Goal: Communication & Community: Answer question/provide support

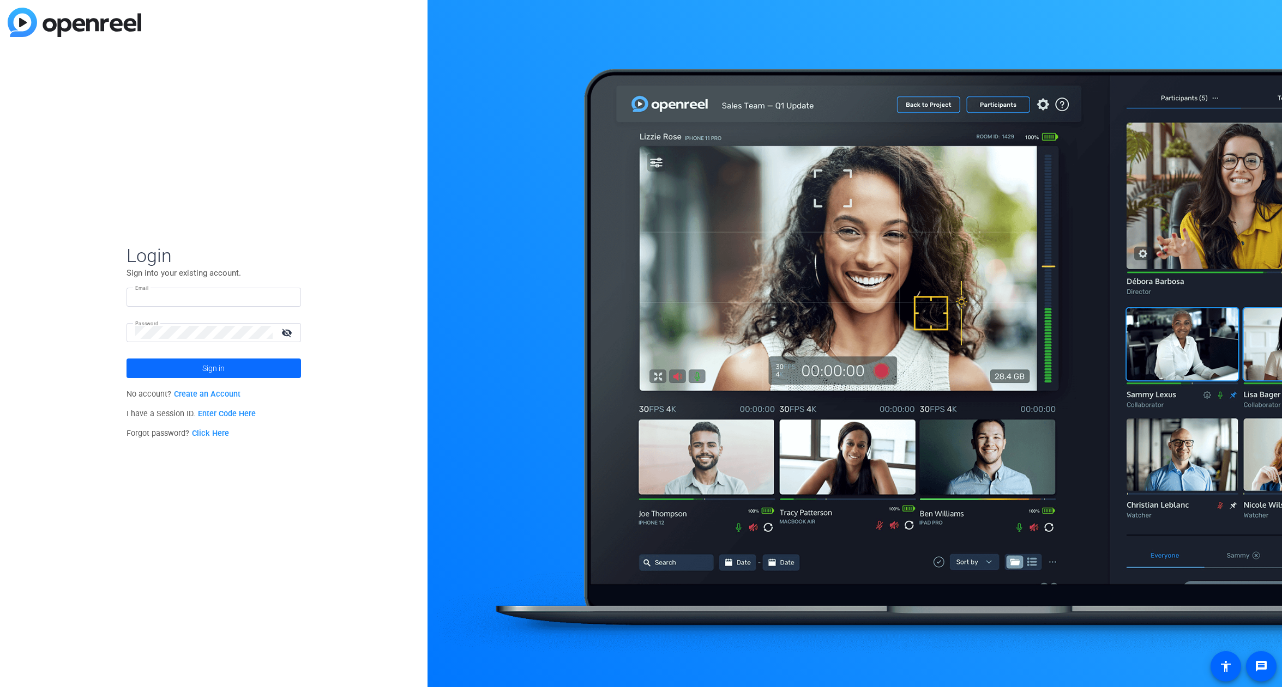
type input "schultzg@bswift.com"
click at [227, 374] on span at bounding box center [213, 368] width 174 height 26
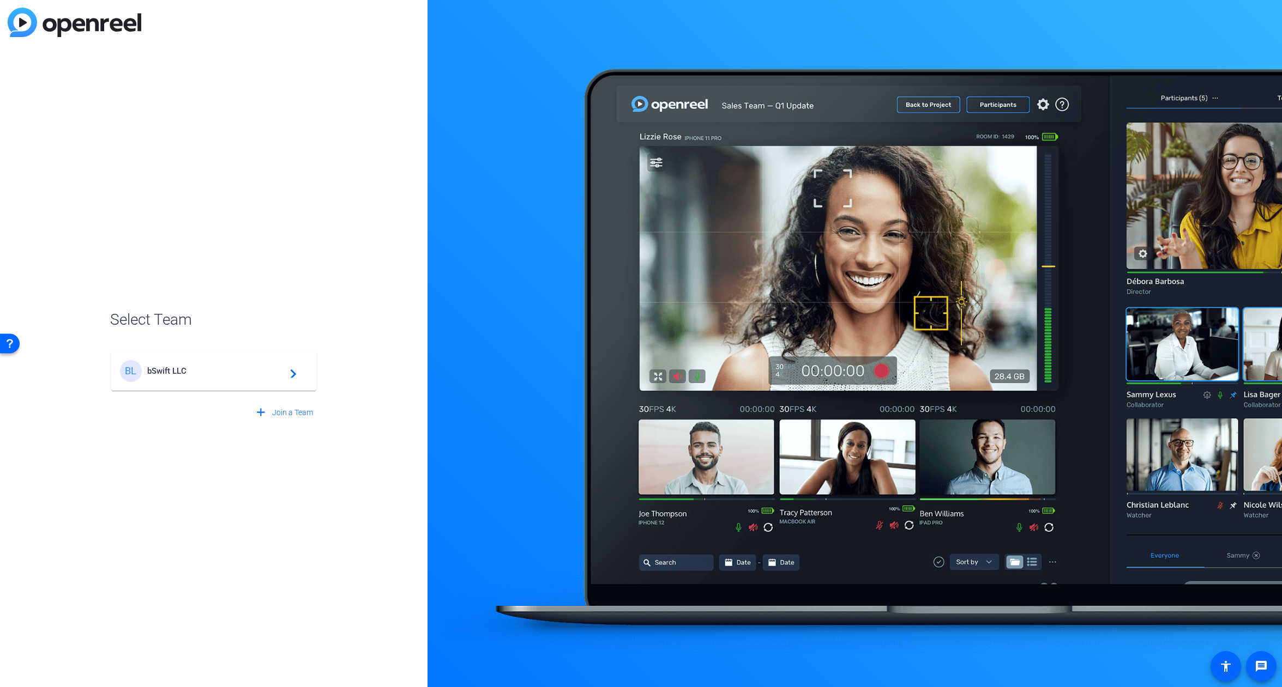
click at [214, 371] on span "bSwift LLC" at bounding box center [215, 371] width 136 height 10
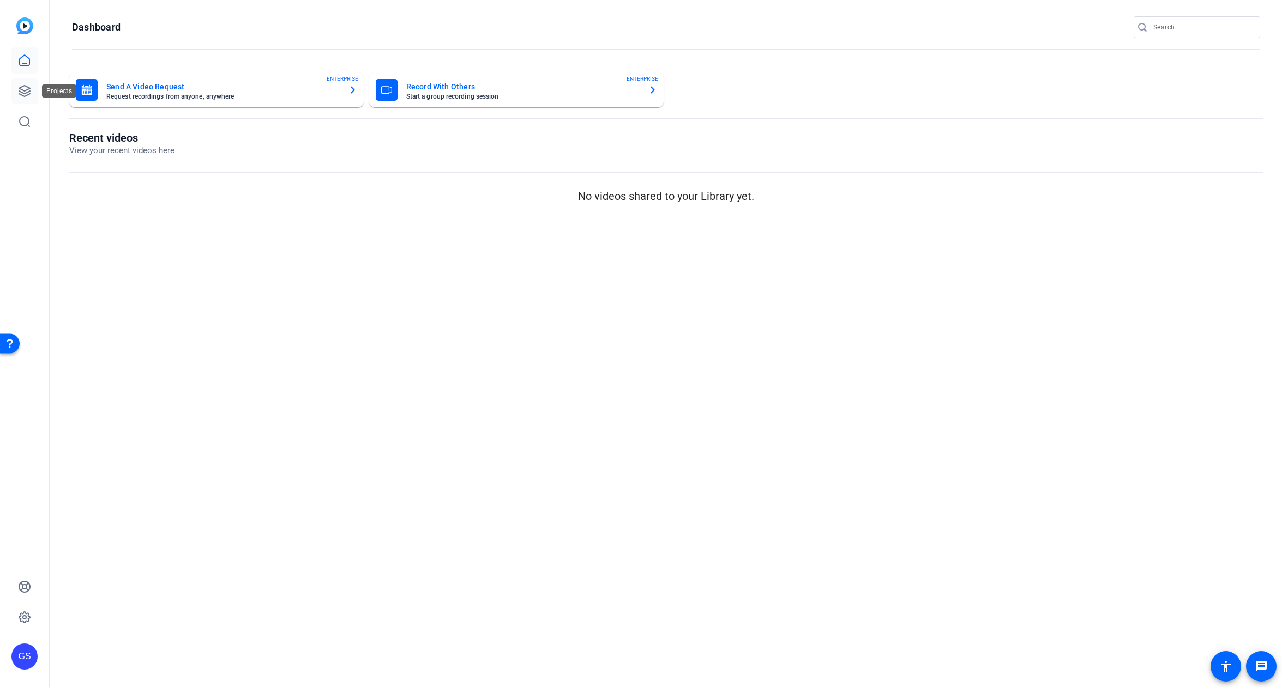
click at [25, 83] on link at bounding box center [24, 91] width 26 height 26
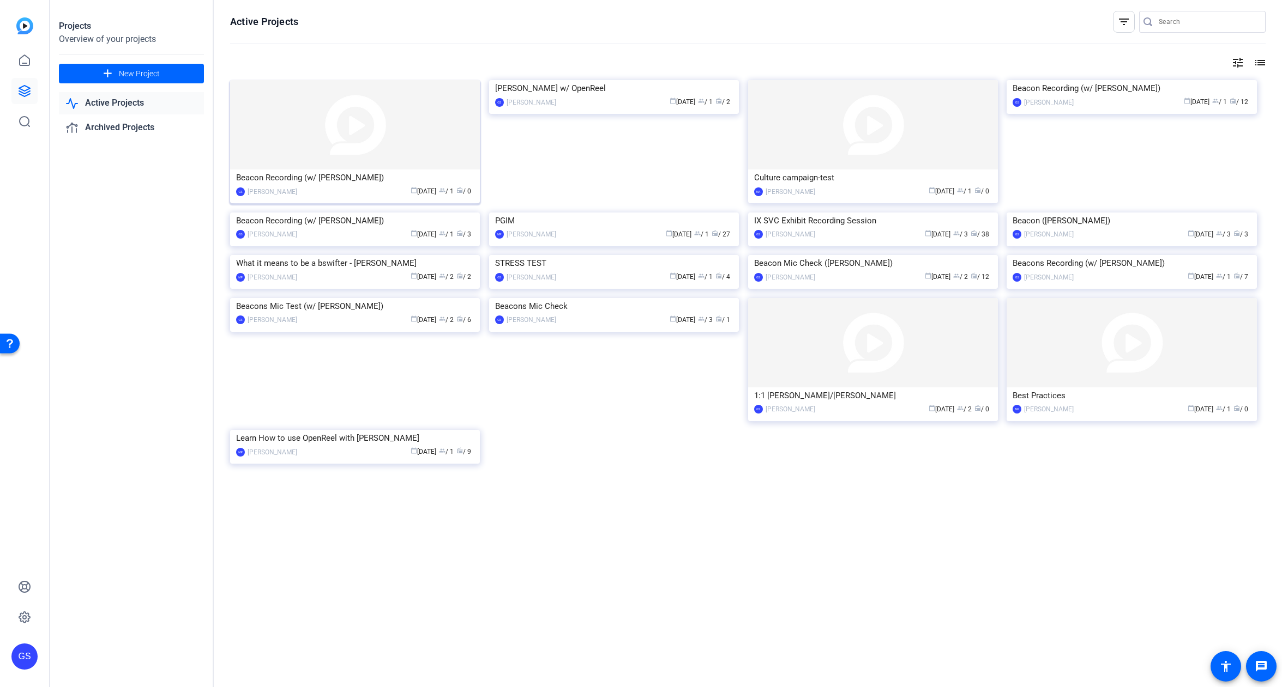
click at [346, 156] on img at bounding box center [355, 124] width 250 height 89
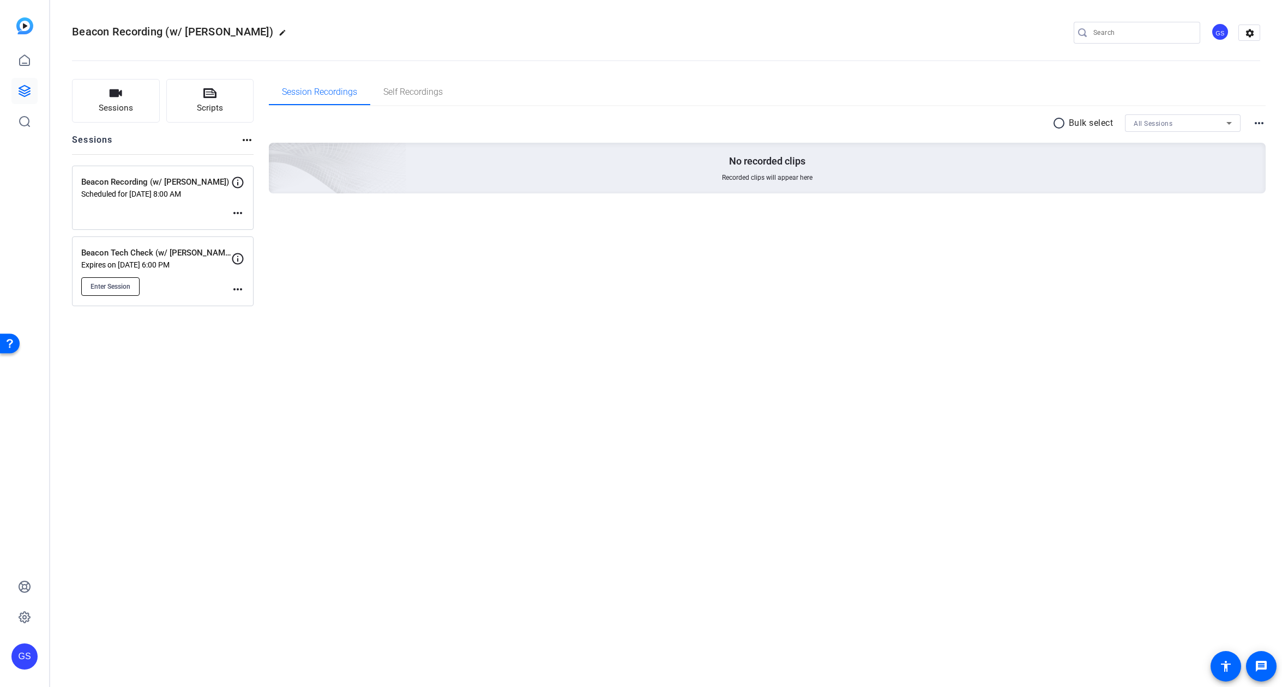
click at [131, 286] on button "Enter Session" at bounding box center [110, 287] width 58 height 19
click at [237, 289] on mat-icon "more_horiz" at bounding box center [237, 289] width 13 height 13
click at [256, 304] on span "Edit Session" at bounding box center [265, 305] width 50 height 13
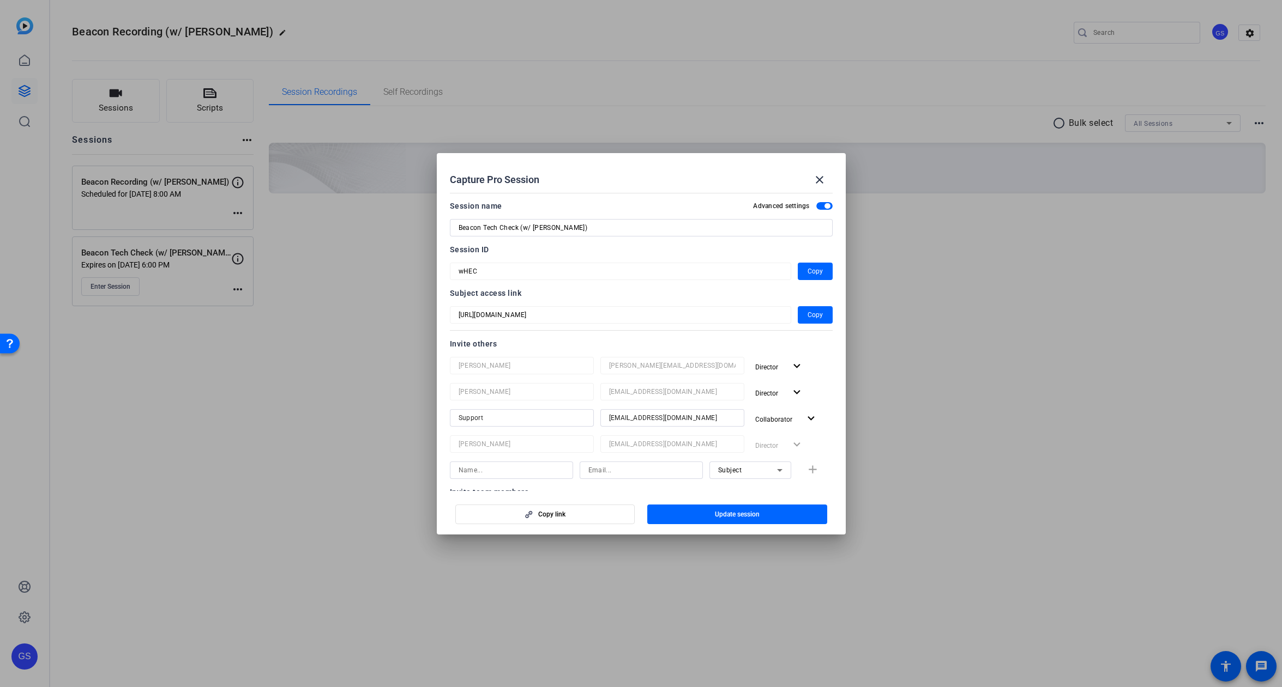
click at [834, 315] on mat-dialog-content "Session name Advanced settings Beacon Tech Check (w/ Natalie Atwood) Session ID…" at bounding box center [641, 340] width 409 height 303
click at [798, 319] on span "button" at bounding box center [815, 315] width 35 height 26
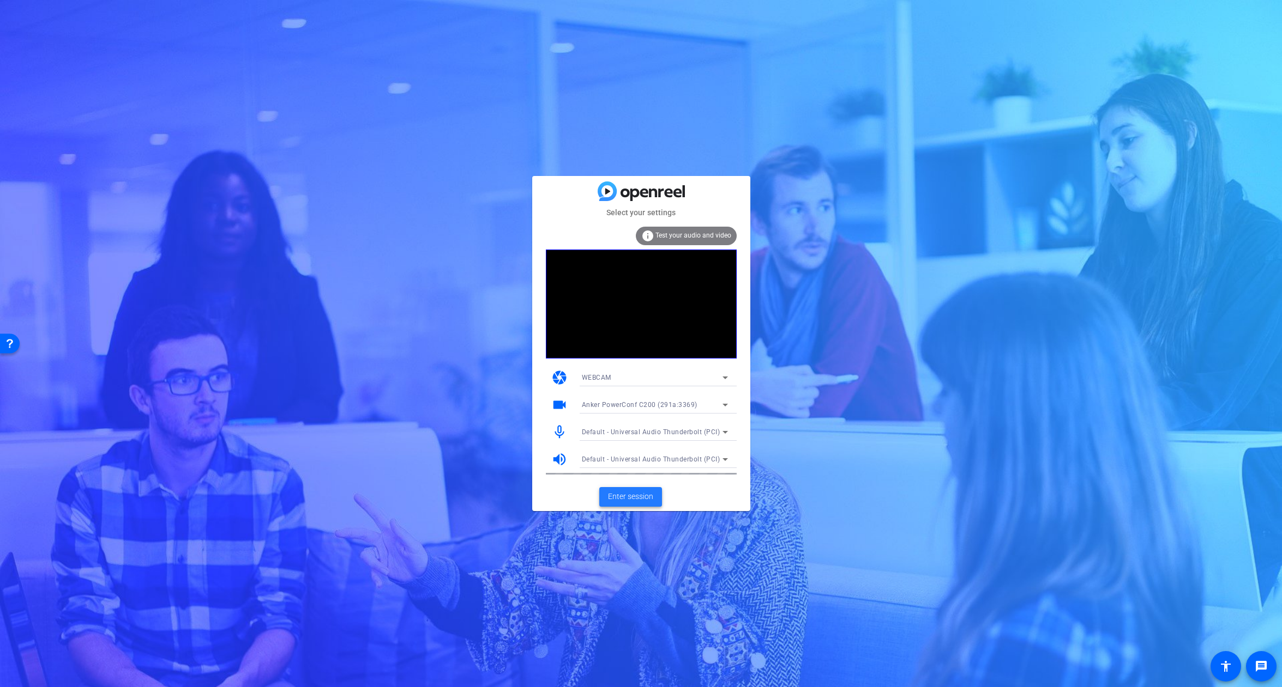
click at [636, 496] on span "Enter session" at bounding box center [630, 496] width 45 height 11
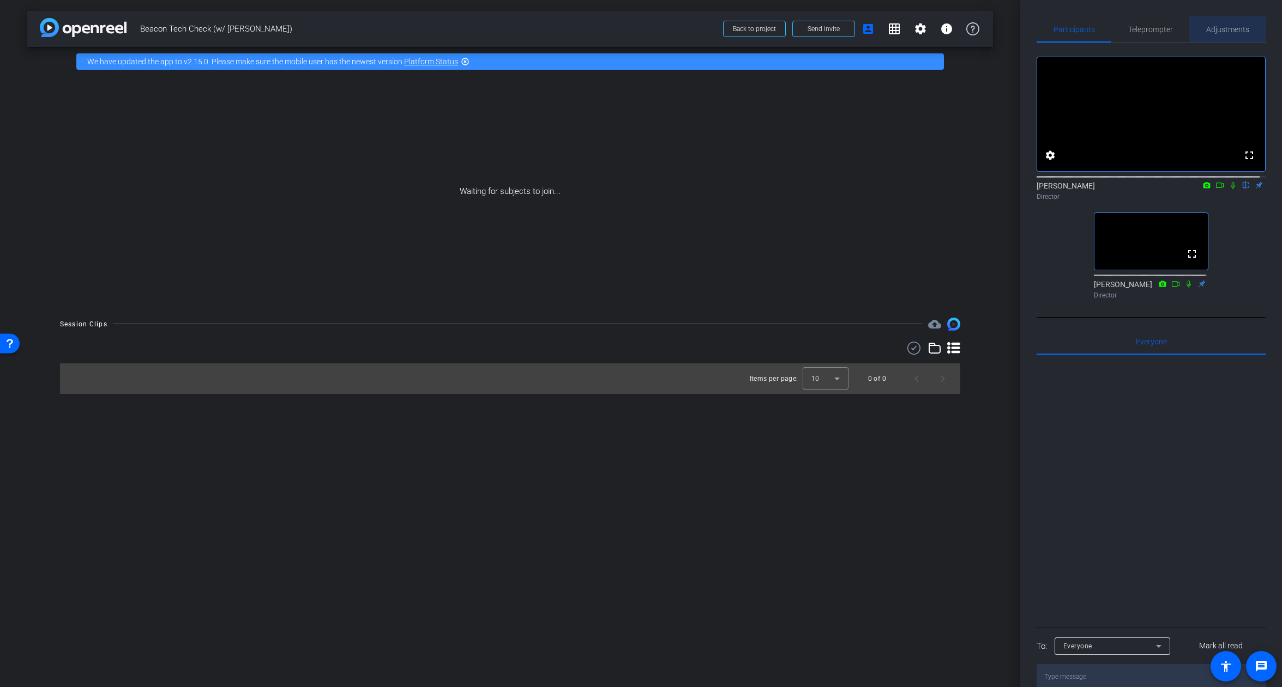
click at [1235, 32] on span "Adjustments" at bounding box center [1227, 30] width 43 height 8
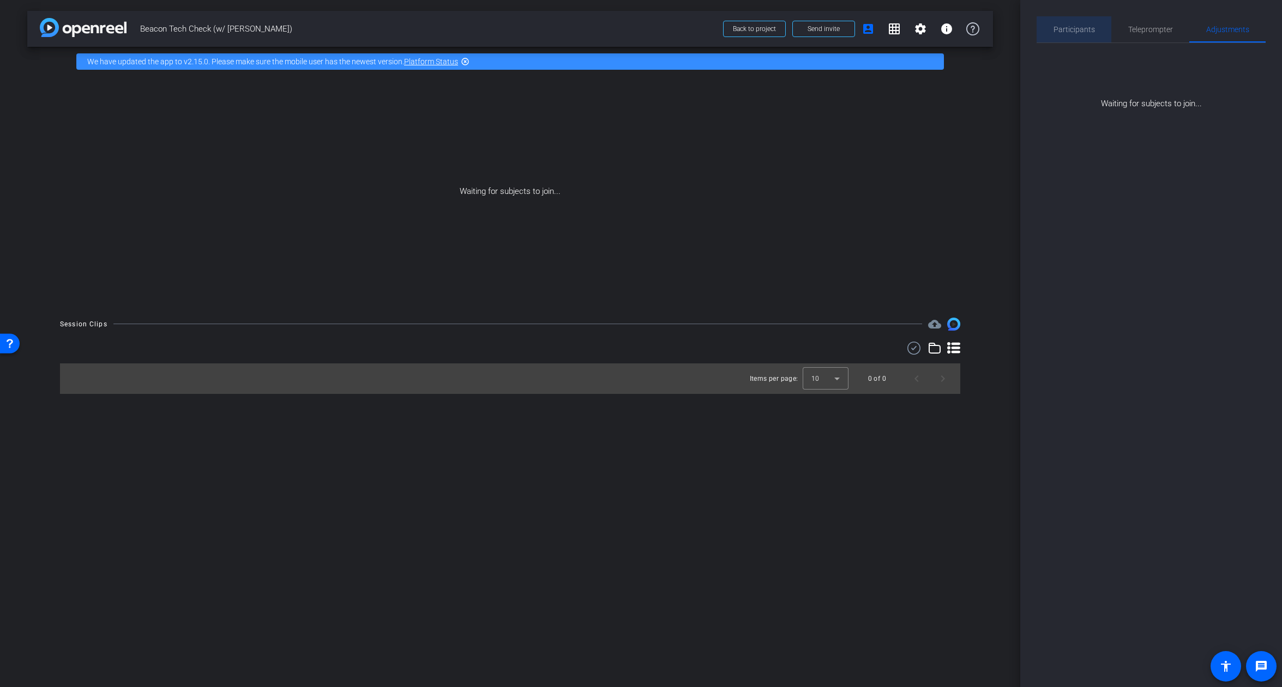
click at [1074, 26] on span "Participants" at bounding box center [1073, 30] width 41 height 8
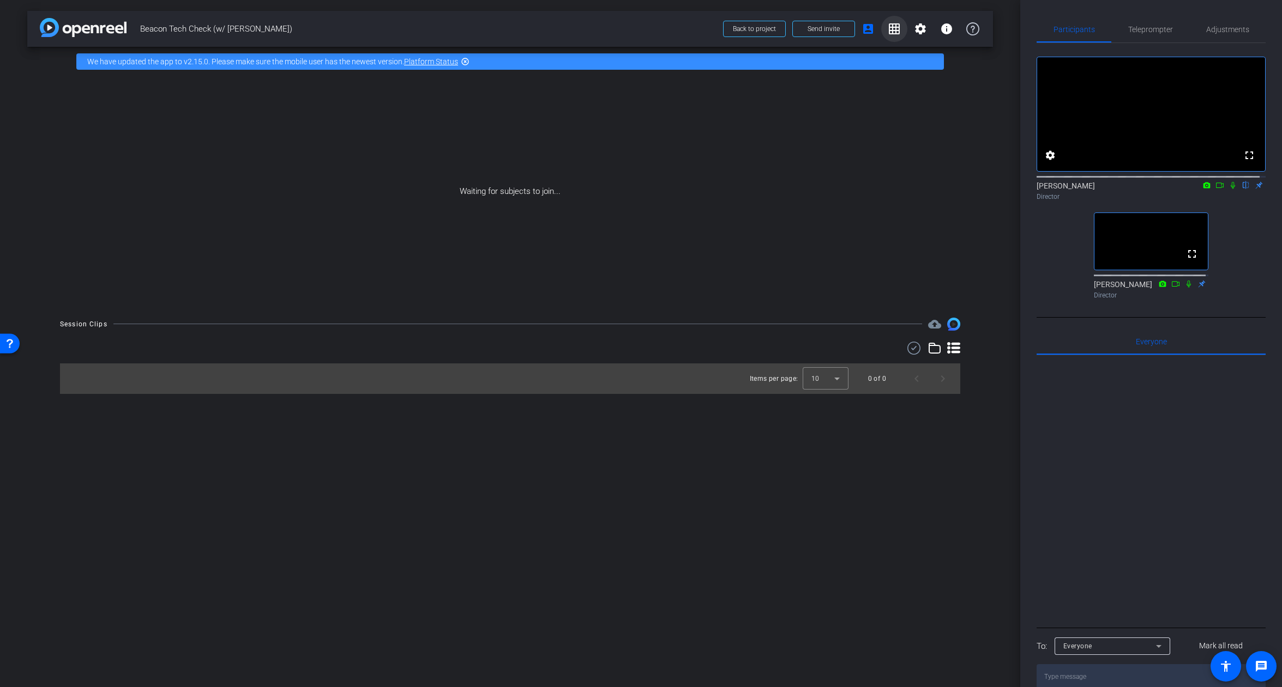
click at [891, 28] on mat-icon "grid_on" at bounding box center [894, 28] width 13 height 13
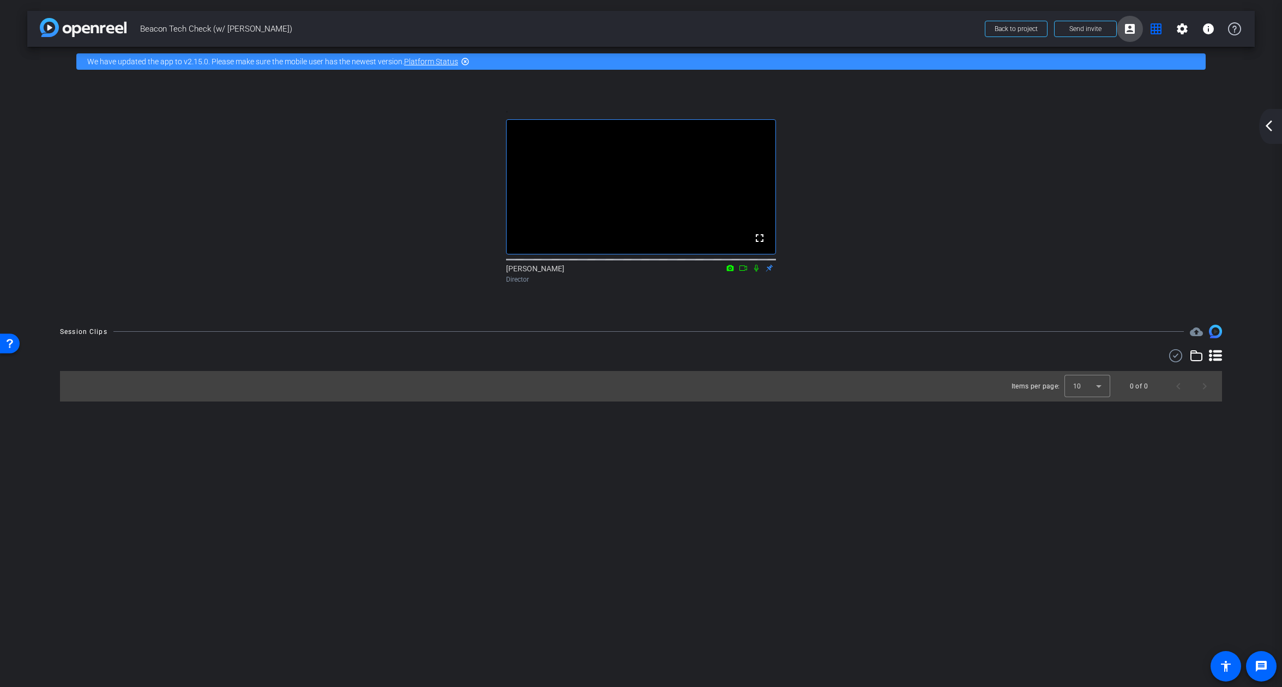
click at [1131, 28] on mat-icon "account_box" at bounding box center [1129, 28] width 13 height 13
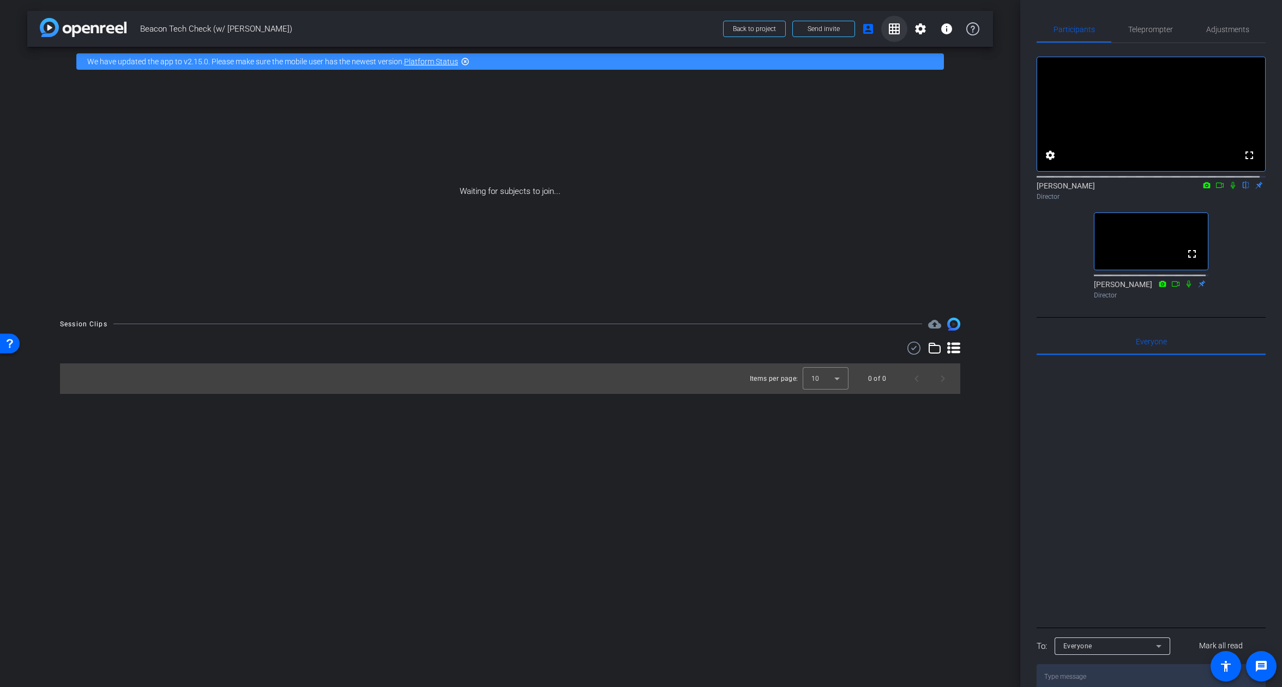
click at [894, 25] on mat-icon "grid_on" at bounding box center [894, 28] width 13 height 13
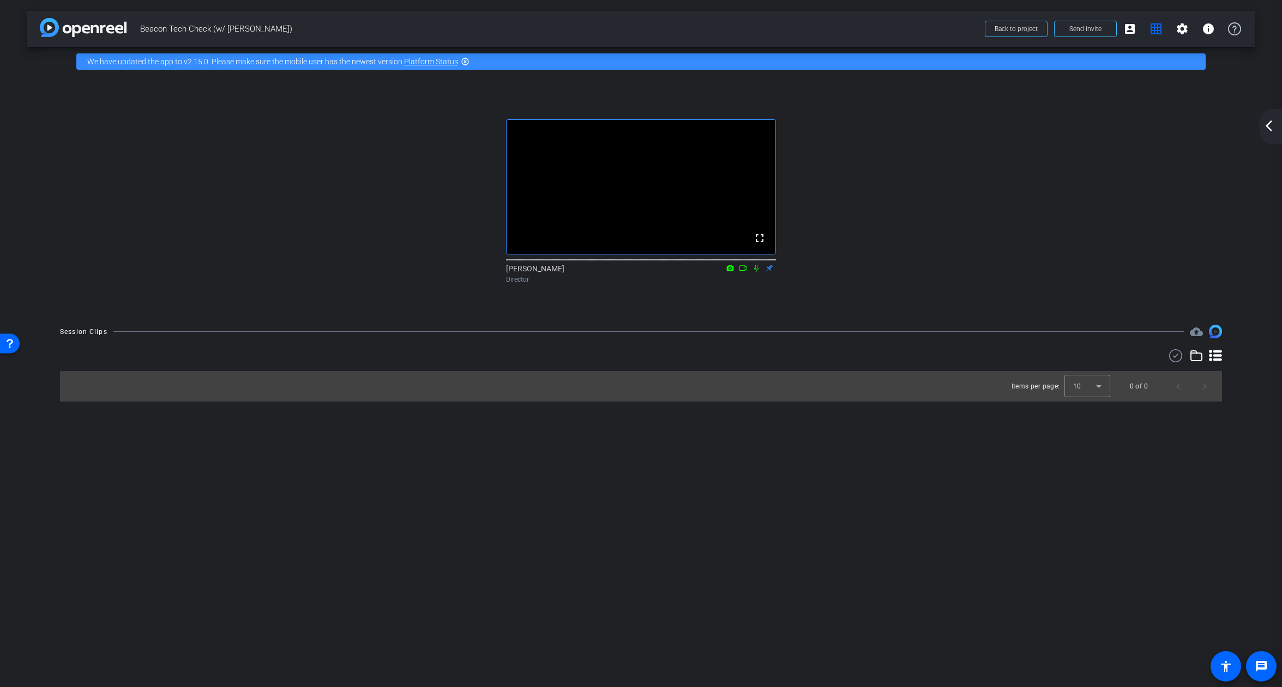
click at [1268, 129] on mat-icon "arrow_back_ios_new" at bounding box center [1268, 125] width 13 height 13
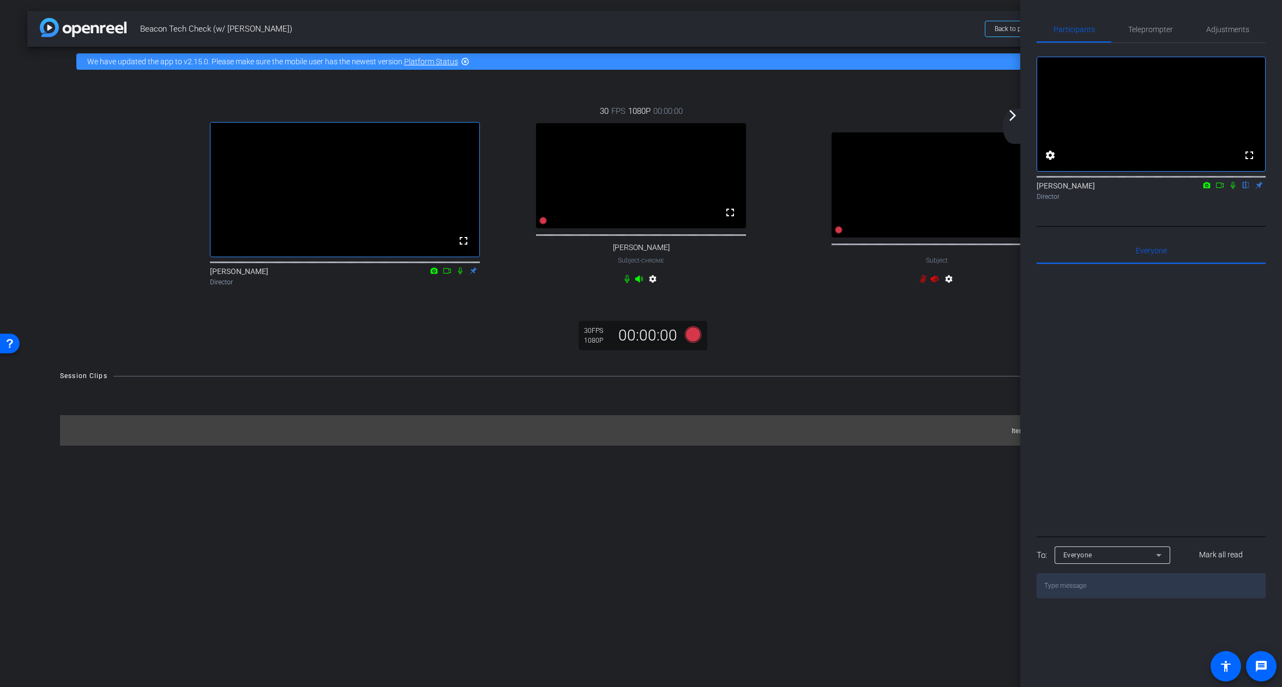
click at [1008, 126] on div "arrow_back_ios_new arrow_forward_ios" at bounding box center [1014, 126] width 23 height 35
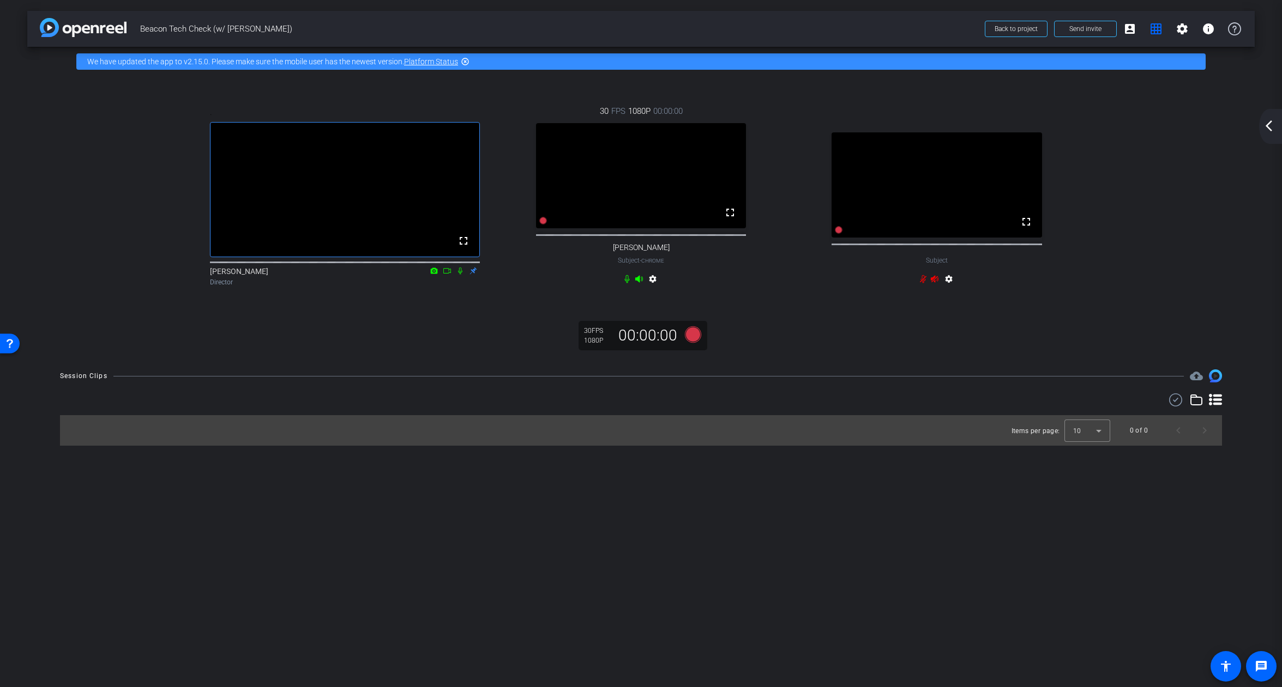
click at [1273, 130] on mat-icon "arrow_back_ios_new" at bounding box center [1268, 125] width 13 height 13
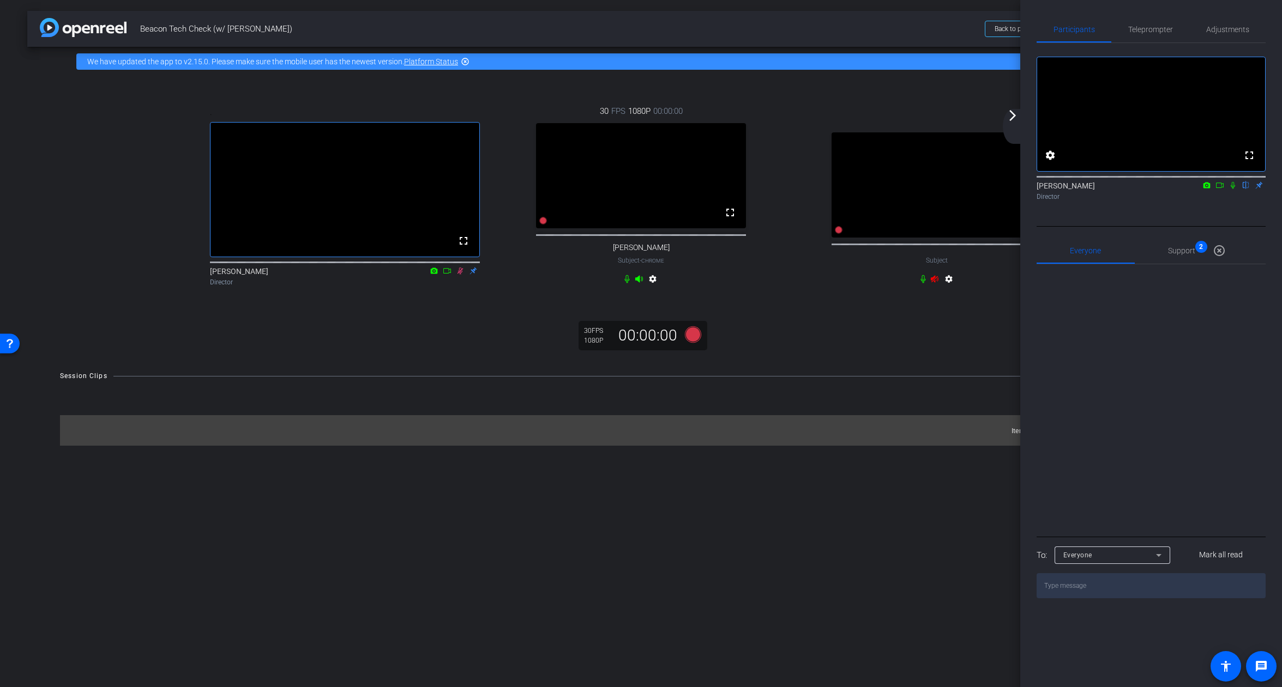
click at [1151, 562] on div "Everyone" at bounding box center [1109, 555] width 93 height 14
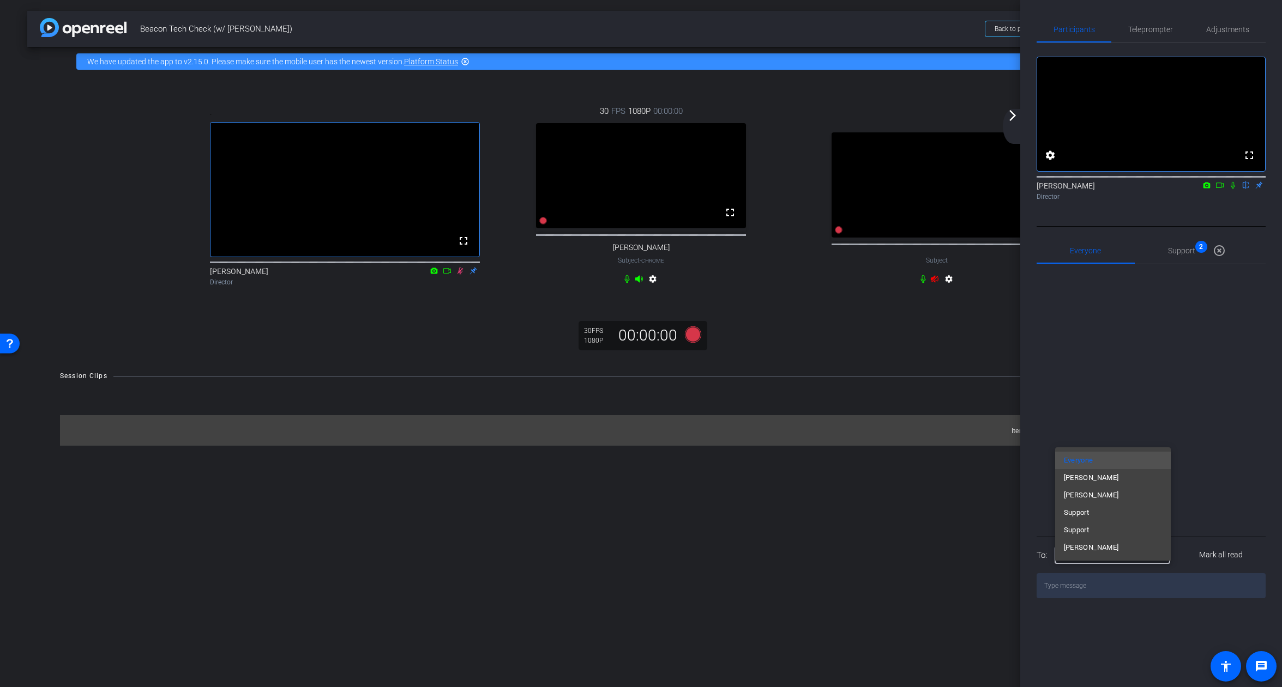
click at [1216, 529] on div at bounding box center [641, 343] width 1282 height 687
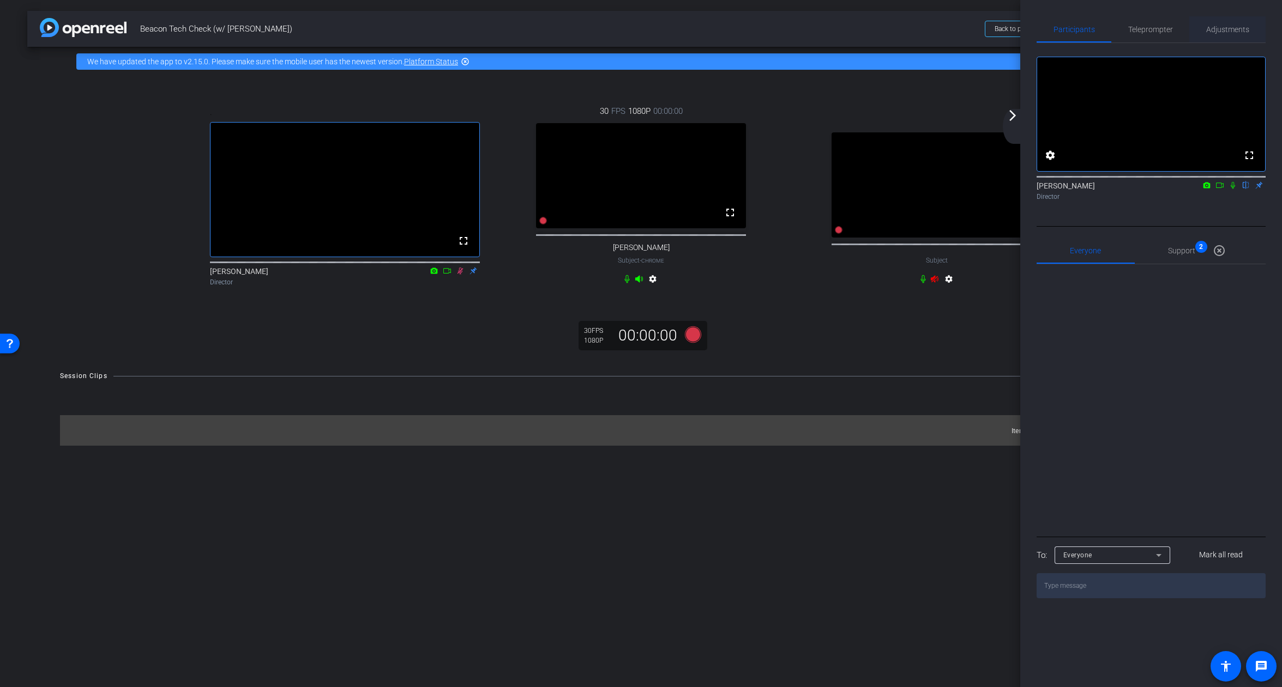
click at [1241, 28] on span "Adjustments" at bounding box center [1227, 30] width 43 height 8
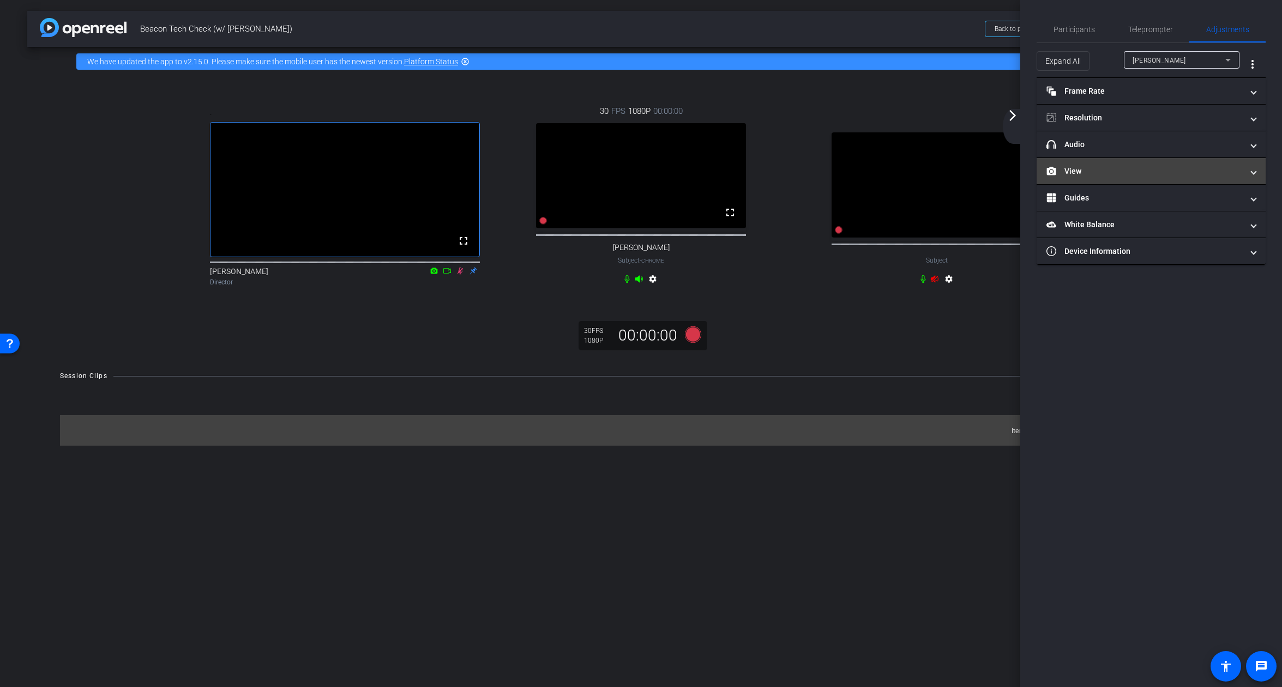
click at [1093, 169] on mat-panel-title "View" at bounding box center [1144, 171] width 196 height 11
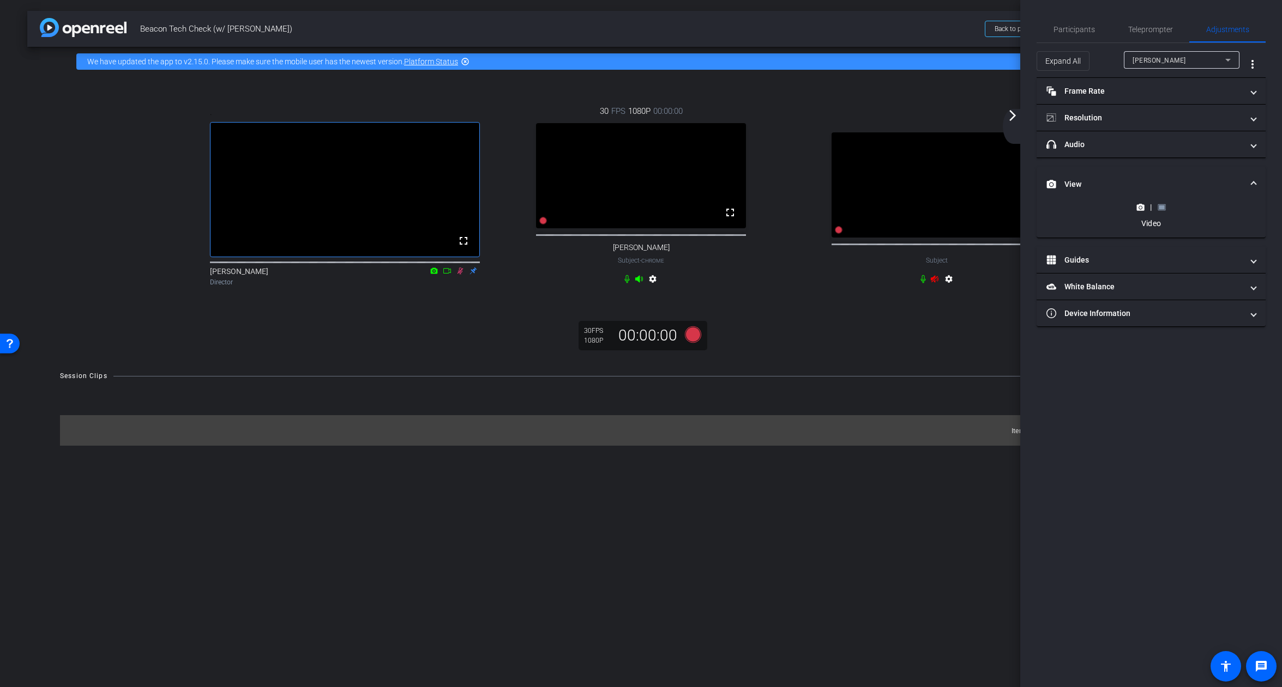
click at [1160, 209] on icon at bounding box center [1161, 207] width 8 height 8
click at [813, 143] on div "fullscreen Subject settings" at bounding box center [937, 206] width 296 height 197
click at [694, 178] on video at bounding box center [641, 175] width 210 height 105
click at [1088, 28] on span "Participants" at bounding box center [1073, 30] width 41 height 8
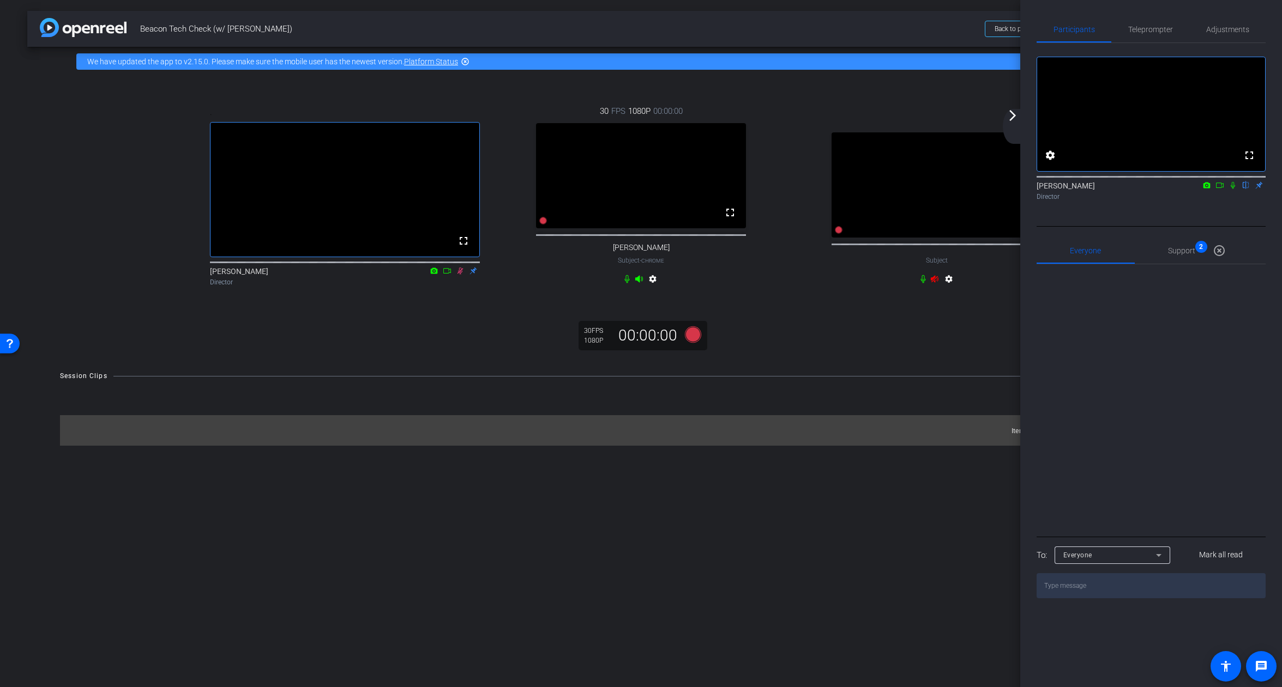
click at [1022, 120] on div "arrow_back_ios_new arrow_forward_ios" at bounding box center [1014, 126] width 23 height 35
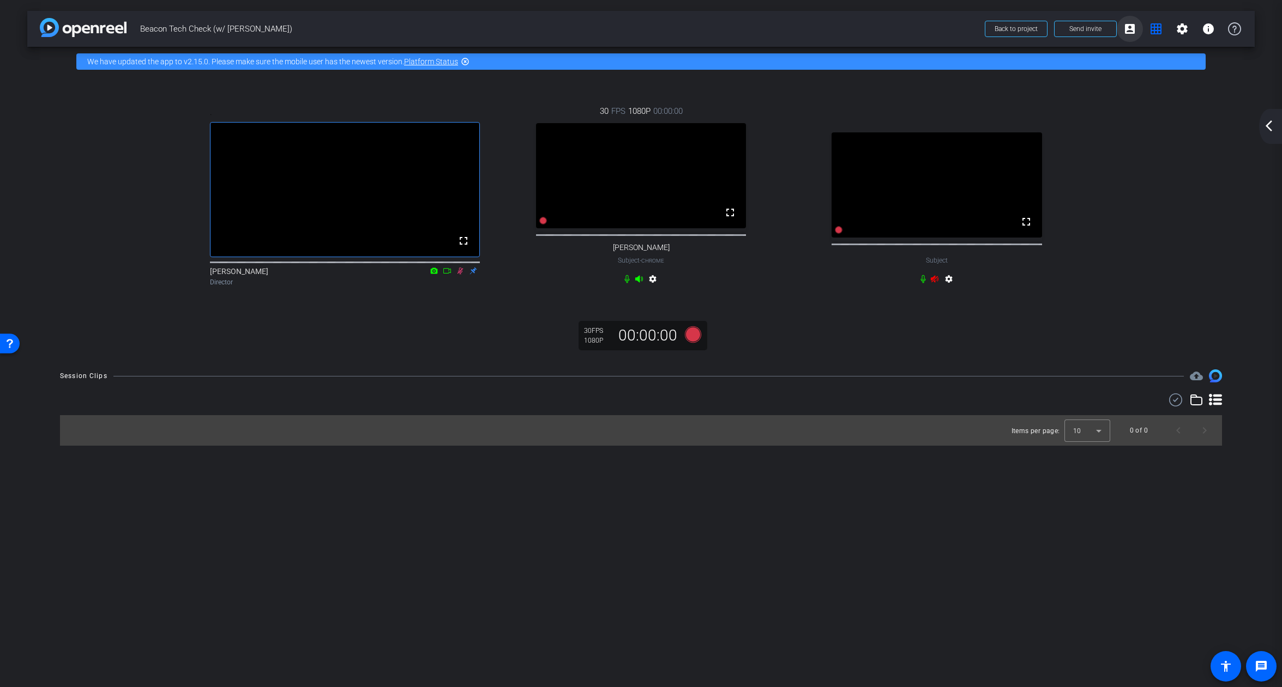
click at [1126, 32] on mat-icon "account_box" at bounding box center [1129, 28] width 13 height 13
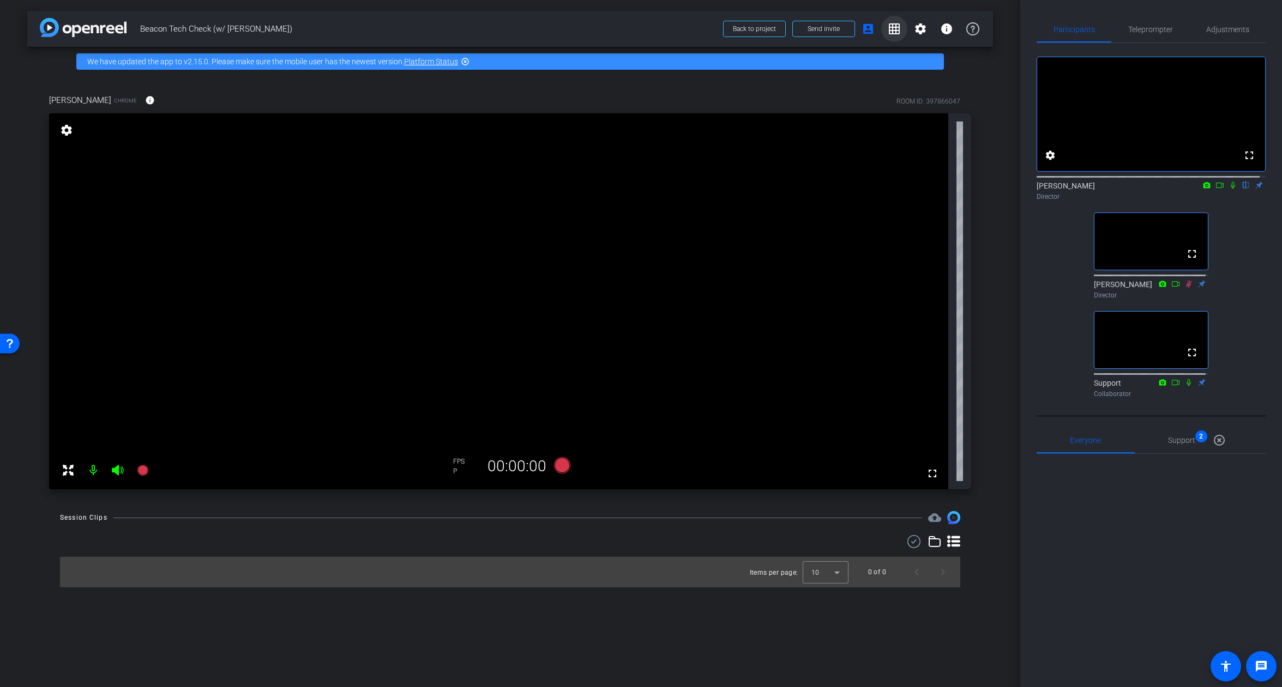
click at [895, 30] on mat-icon "grid_on" at bounding box center [894, 28] width 13 height 13
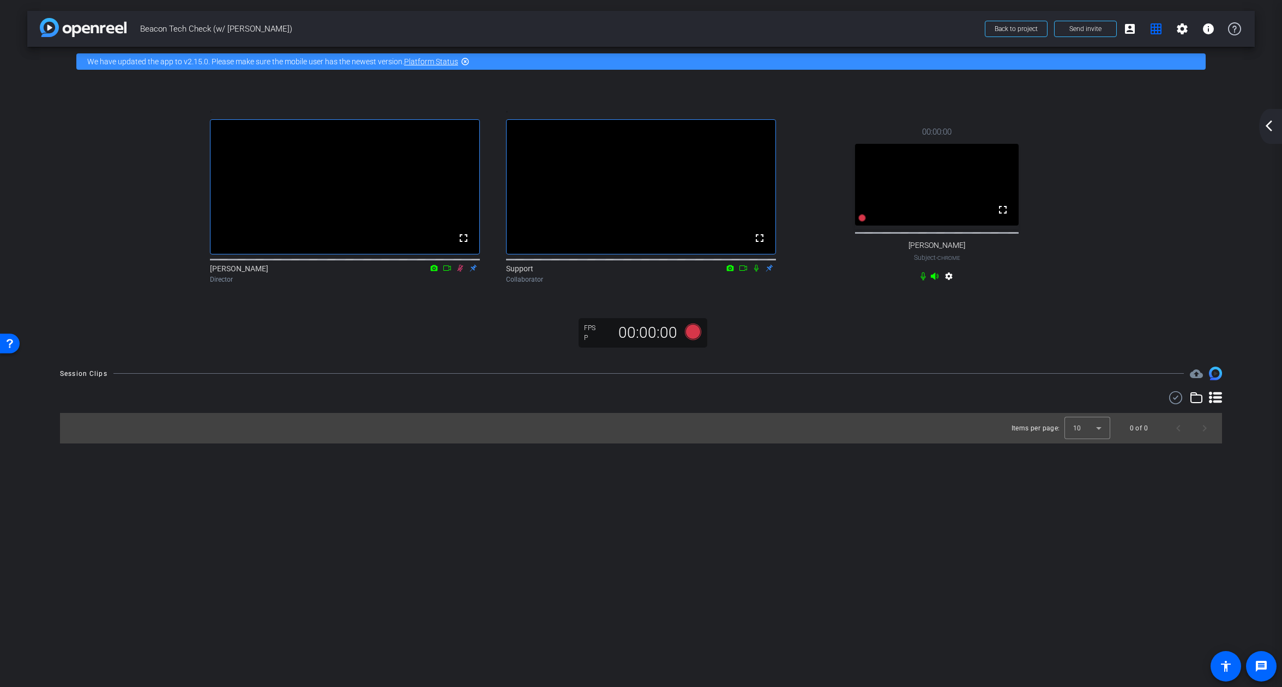
click at [1278, 126] on div "arrow_back_ios_new arrow_forward_ios" at bounding box center [1270, 126] width 23 height 35
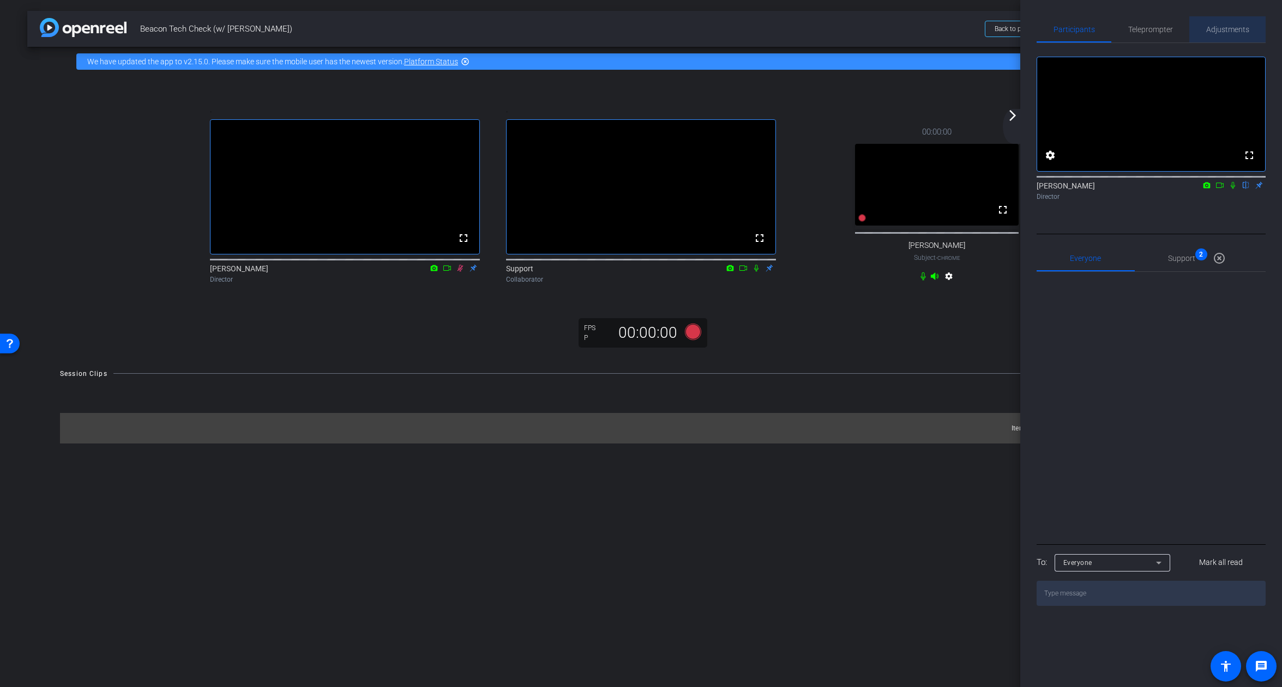
click at [1236, 31] on span "Adjustments" at bounding box center [1227, 30] width 43 height 8
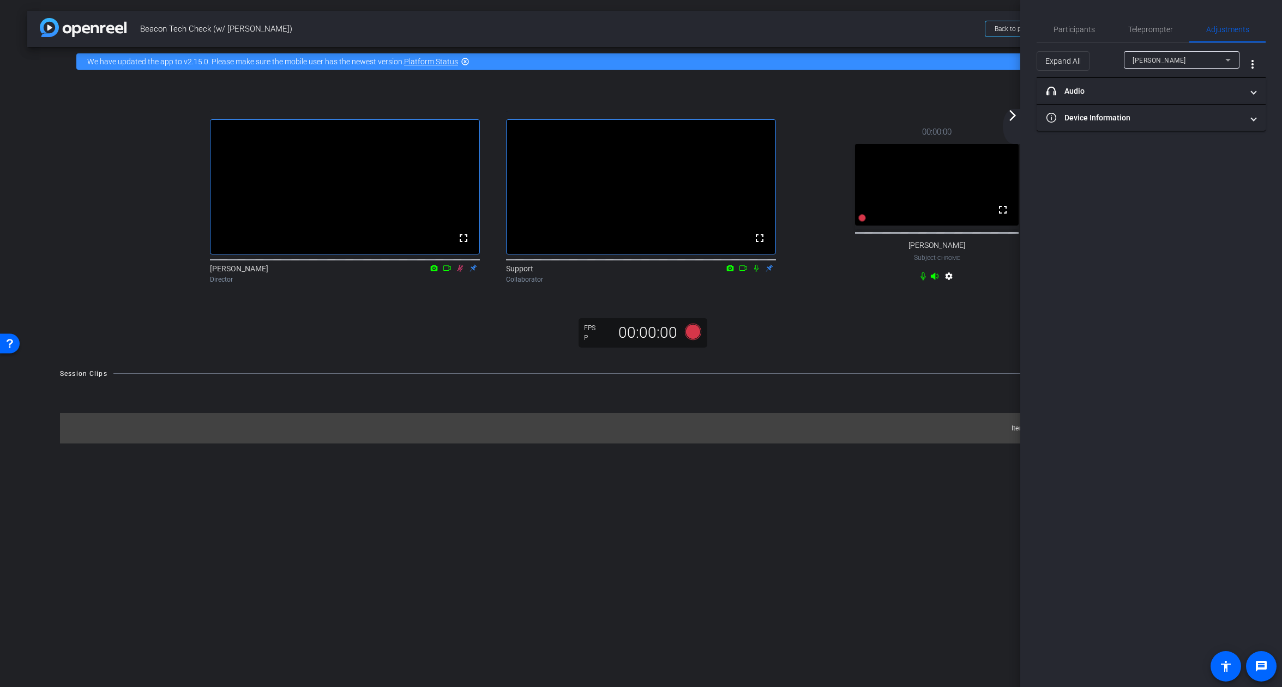
click at [1012, 119] on mat-icon "arrow_forward_ios" at bounding box center [1012, 115] width 13 height 13
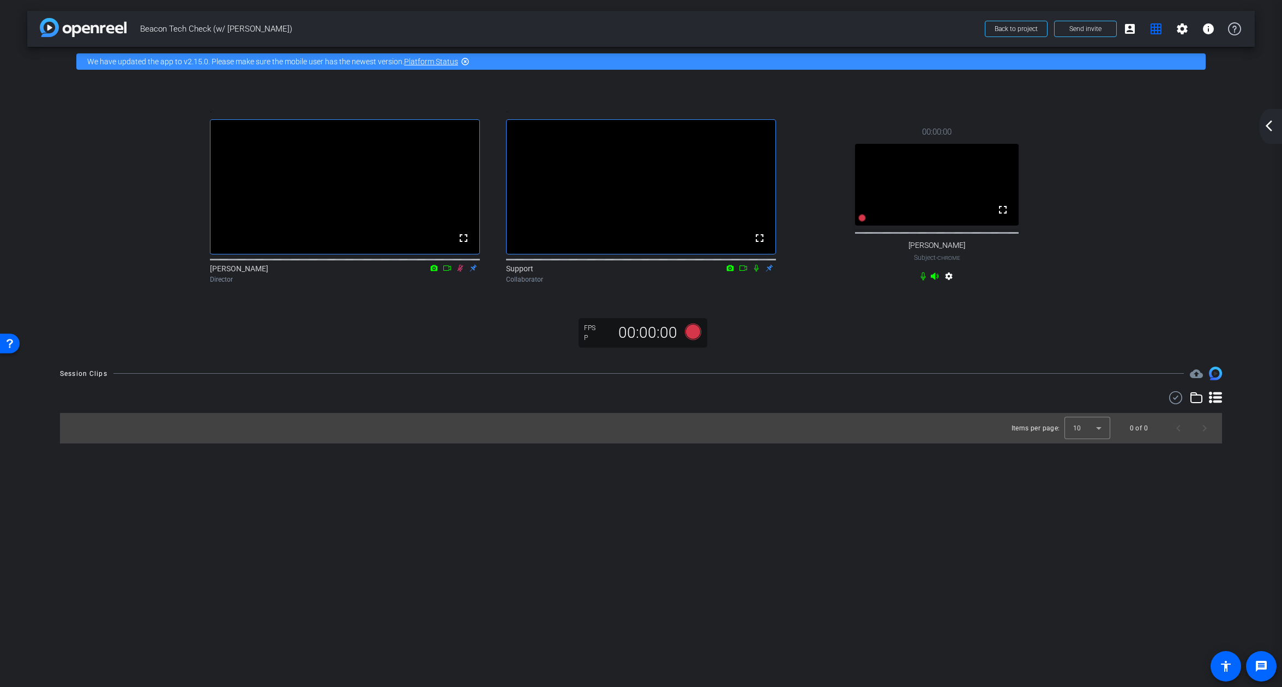
click at [1270, 123] on mat-icon "arrow_back_ios_new" at bounding box center [1268, 125] width 13 height 13
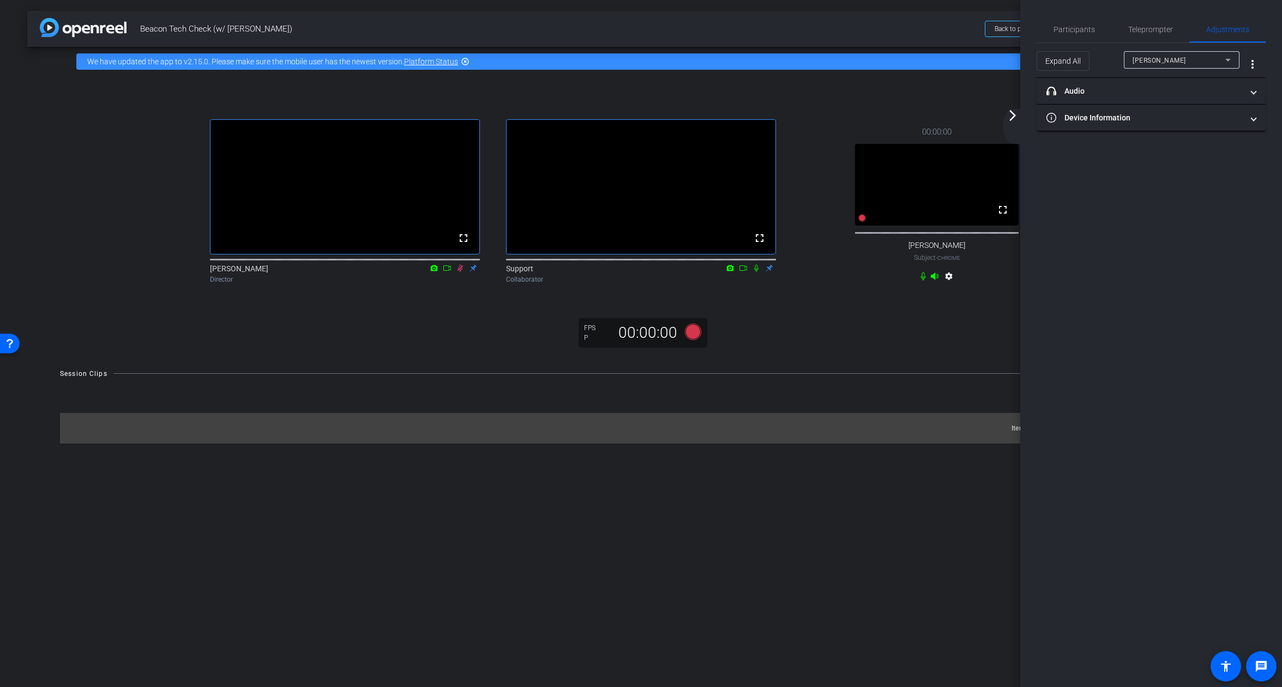
click at [1015, 117] on mat-icon "arrow_forward_ios" at bounding box center [1012, 115] width 13 height 13
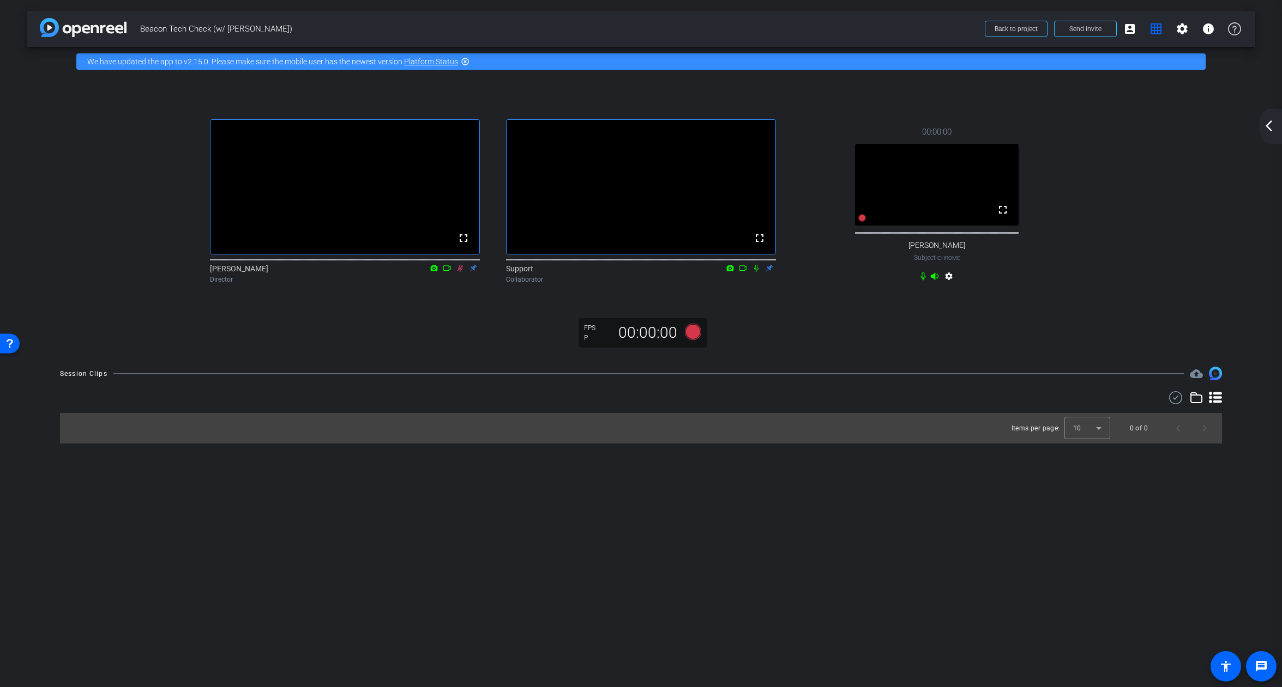
click at [948, 285] on mat-icon "settings" at bounding box center [948, 278] width 13 height 13
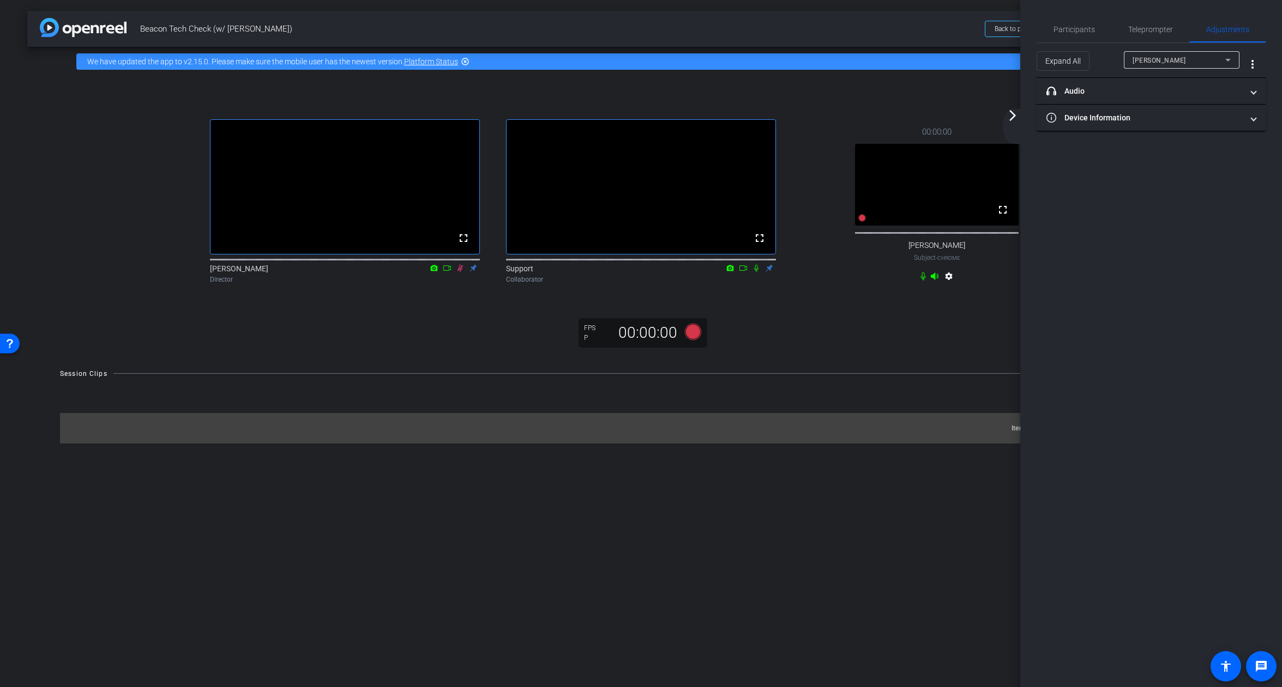
click at [1017, 117] on mat-icon "arrow_forward_ios" at bounding box center [1012, 115] width 13 height 13
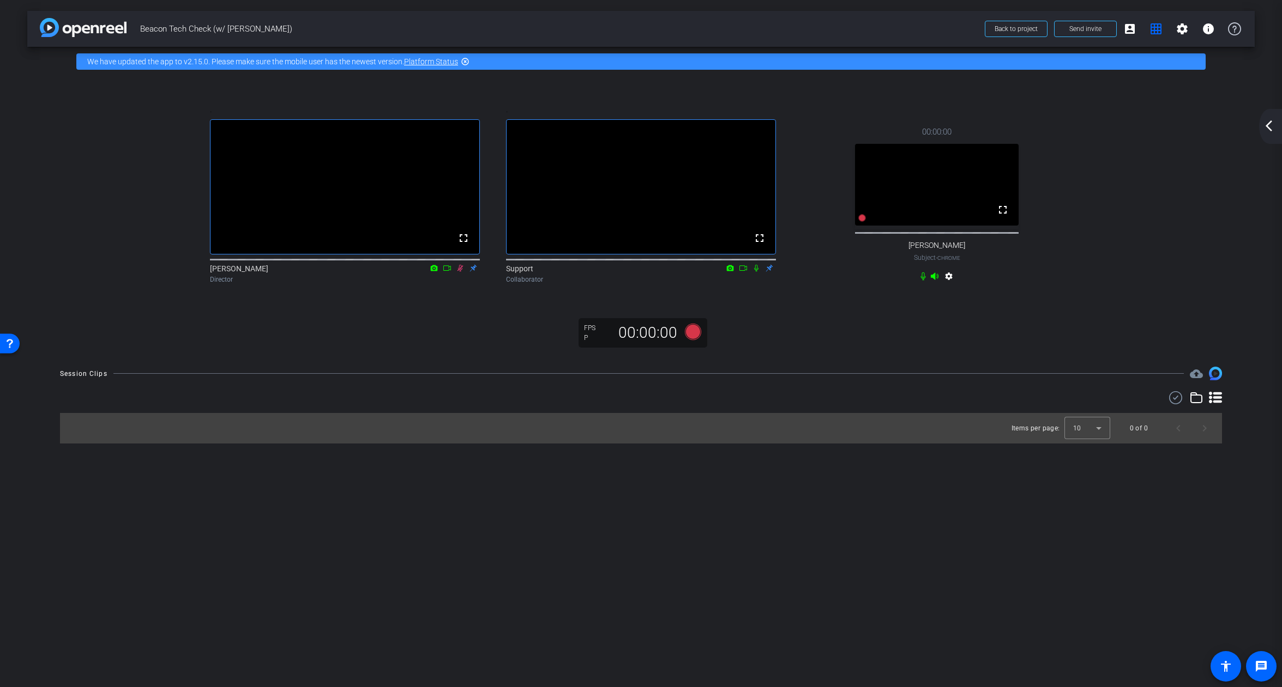
click at [1264, 124] on mat-icon "arrow_back_ios_new" at bounding box center [1268, 125] width 13 height 13
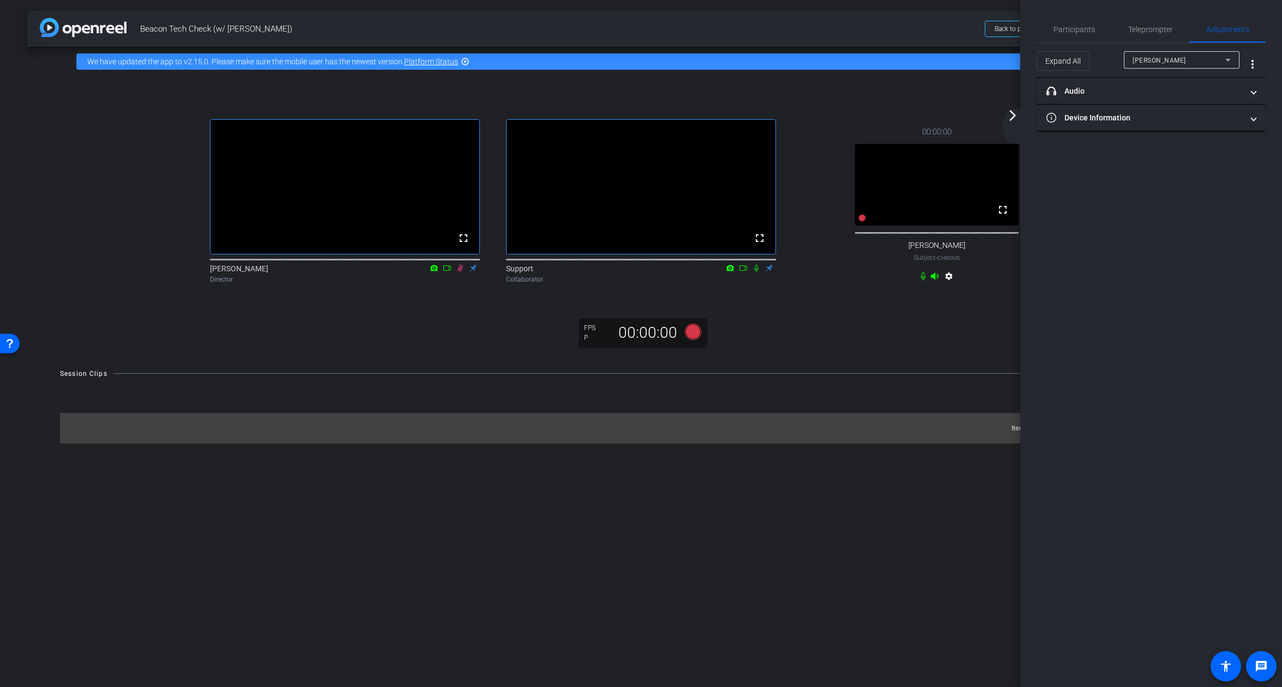
click at [1017, 110] on mat-icon "arrow_forward_ios" at bounding box center [1012, 115] width 13 height 13
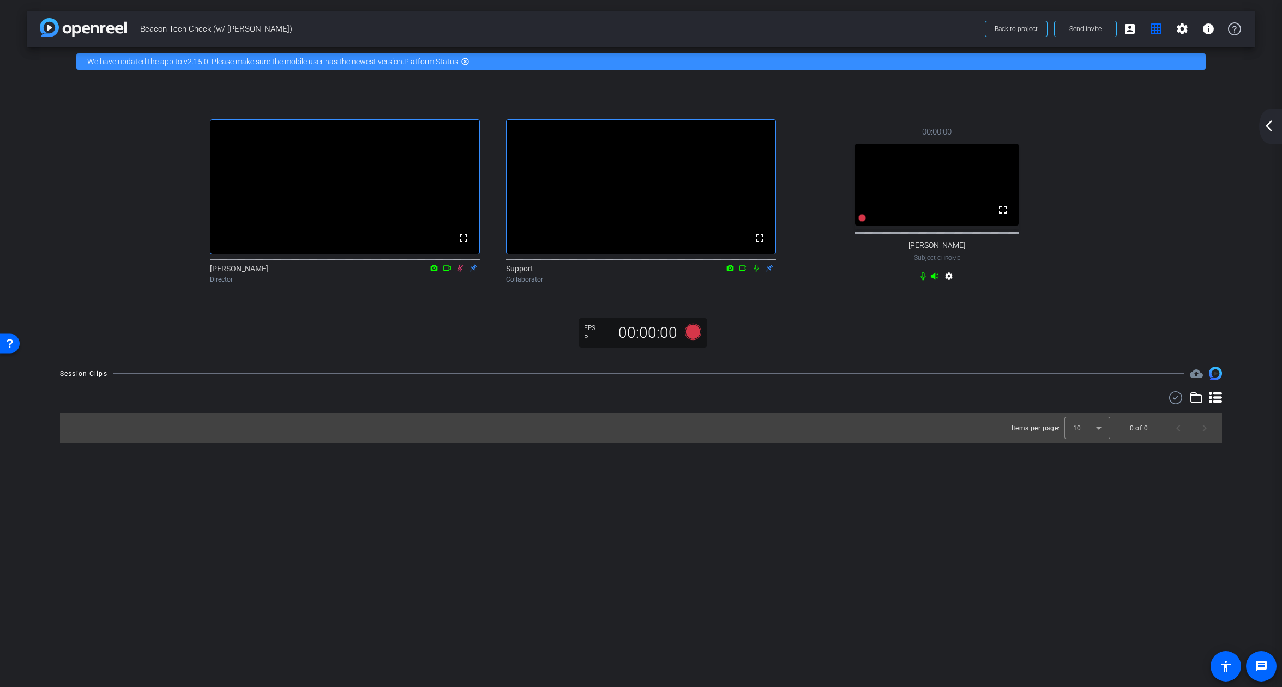
click at [1265, 123] on mat-icon "arrow_back_ios_new" at bounding box center [1268, 125] width 13 height 13
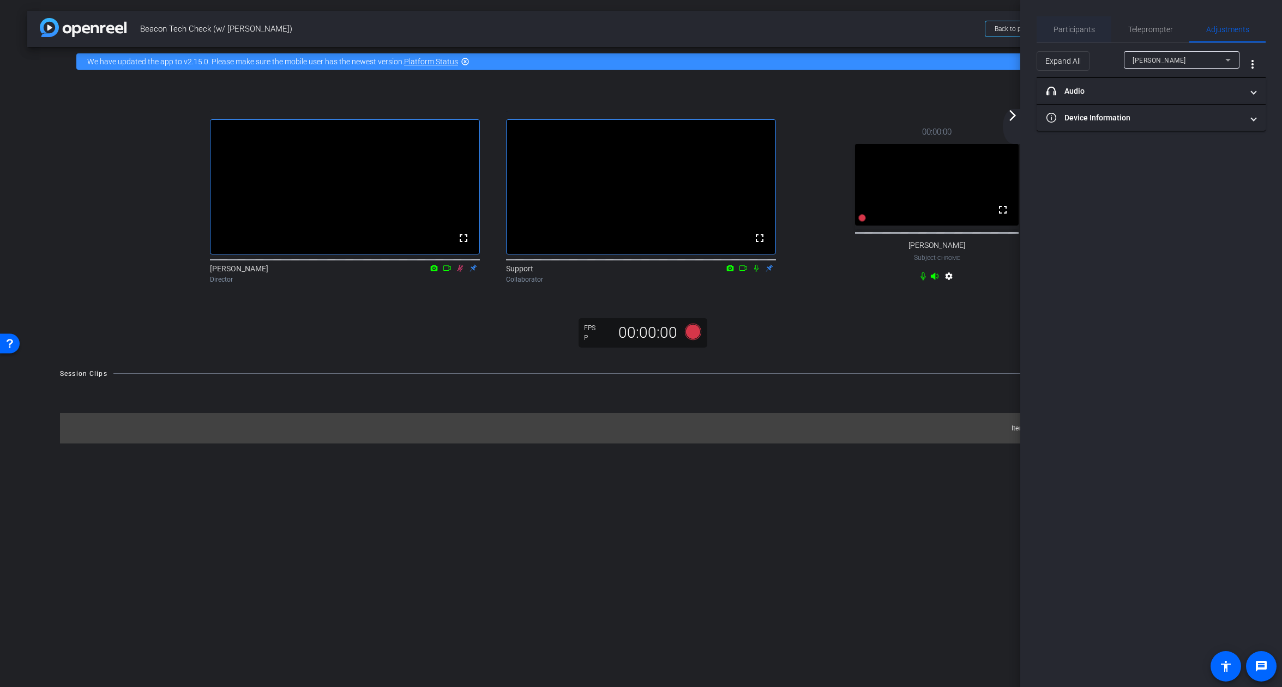
click at [1088, 31] on span "Participants" at bounding box center [1073, 30] width 41 height 8
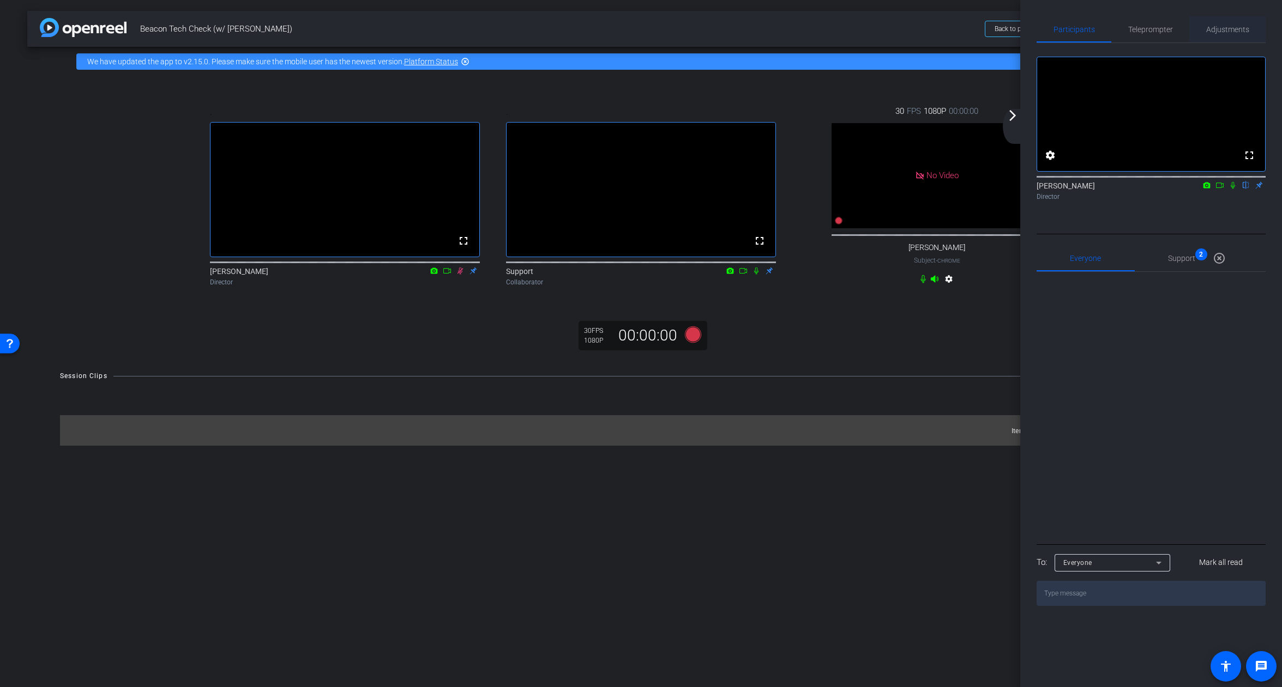
click at [1229, 26] on span "Adjustments" at bounding box center [1227, 30] width 43 height 8
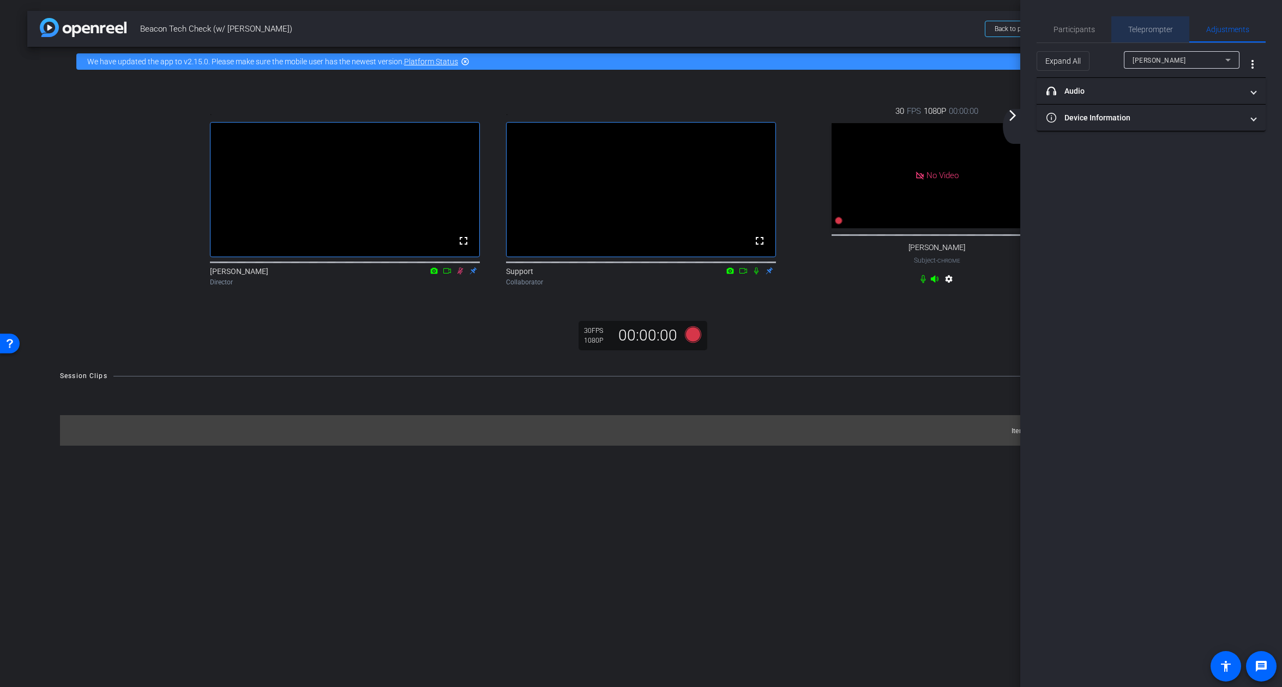
drag, startPoint x: 1154, startPoint y: 34, endPoint x: 1115, endPoint y: 39, distance: 39.0
click at [1153, 35] on span "Teleprompter" at bounding box center [1150, 29] width 45 height 26
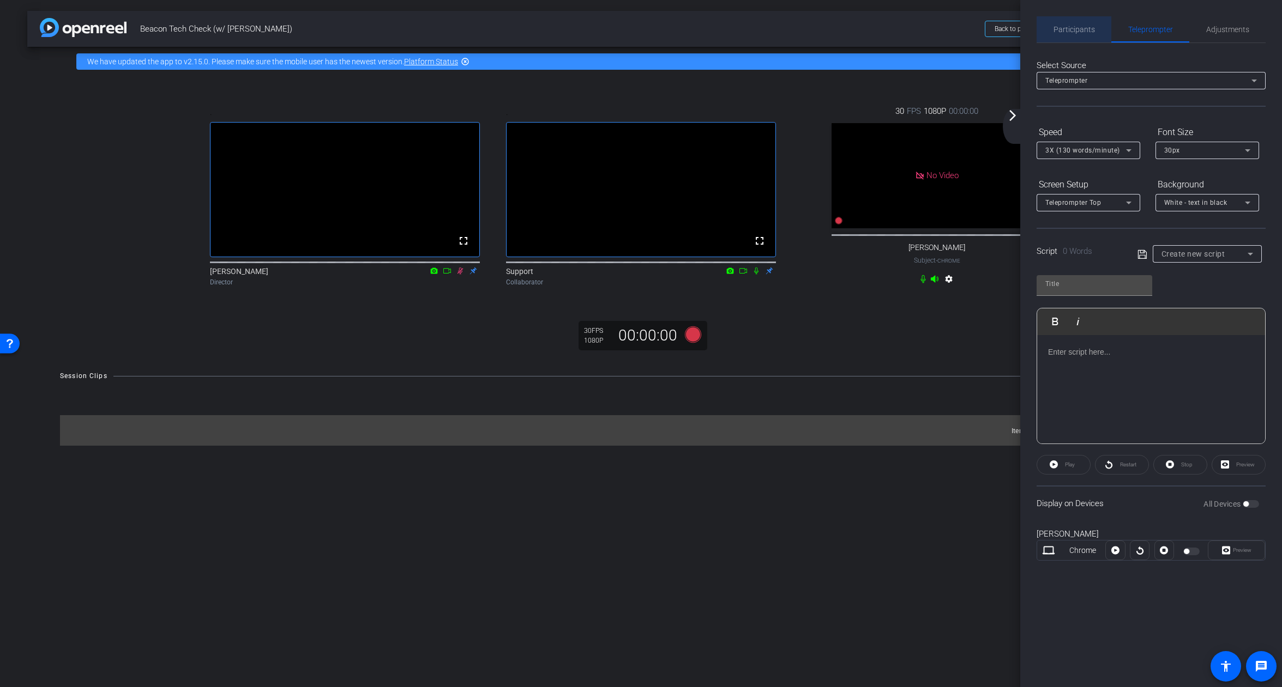
click at [1075, 33] on span "Participants" at bounding box center [1073, 30] width 41 height 8
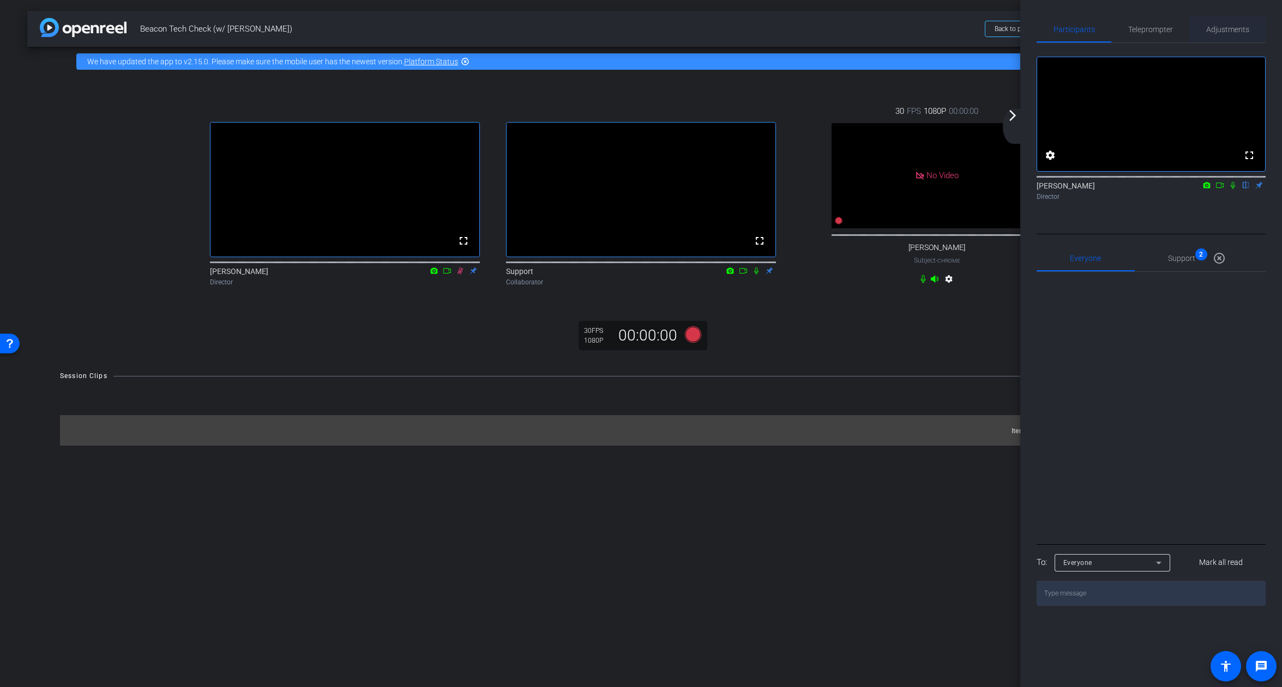
click at [1243, 31] on span "Adjustments" at bounding box center [1227, 30] width 43 height 8
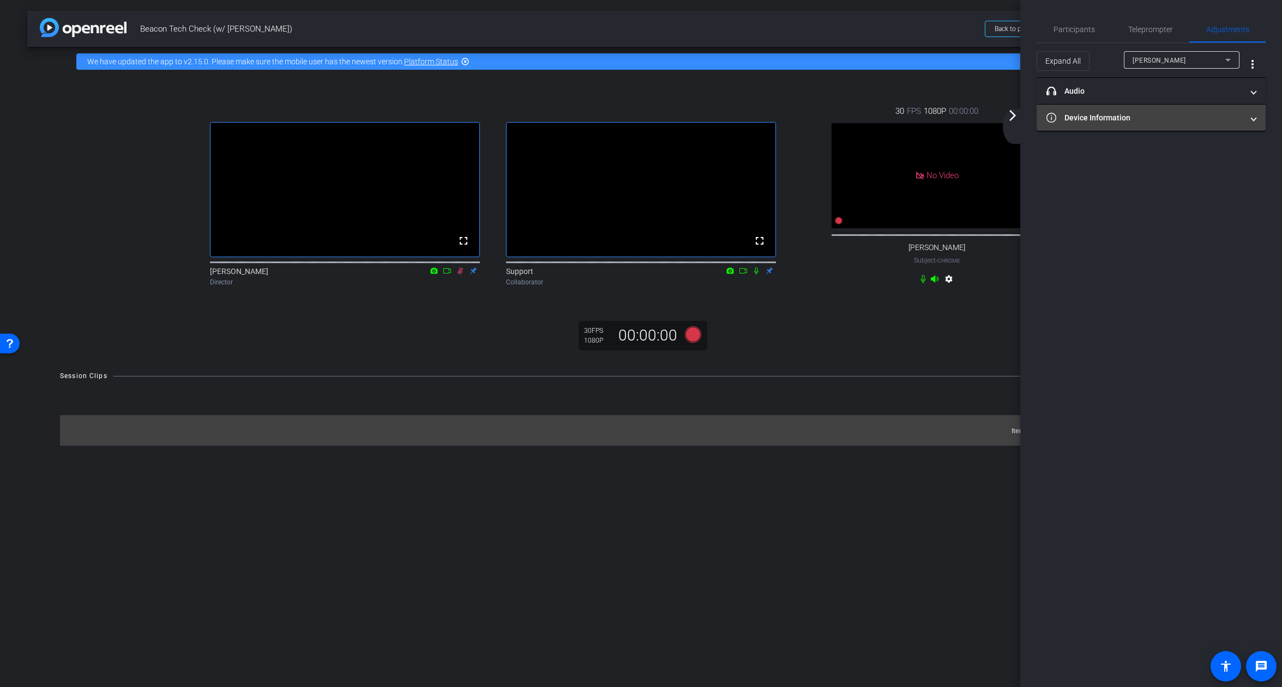
click at [1110, 122] on mat-panel-title "Device Information" at bounding box center [1144, 117] width 196 height 11
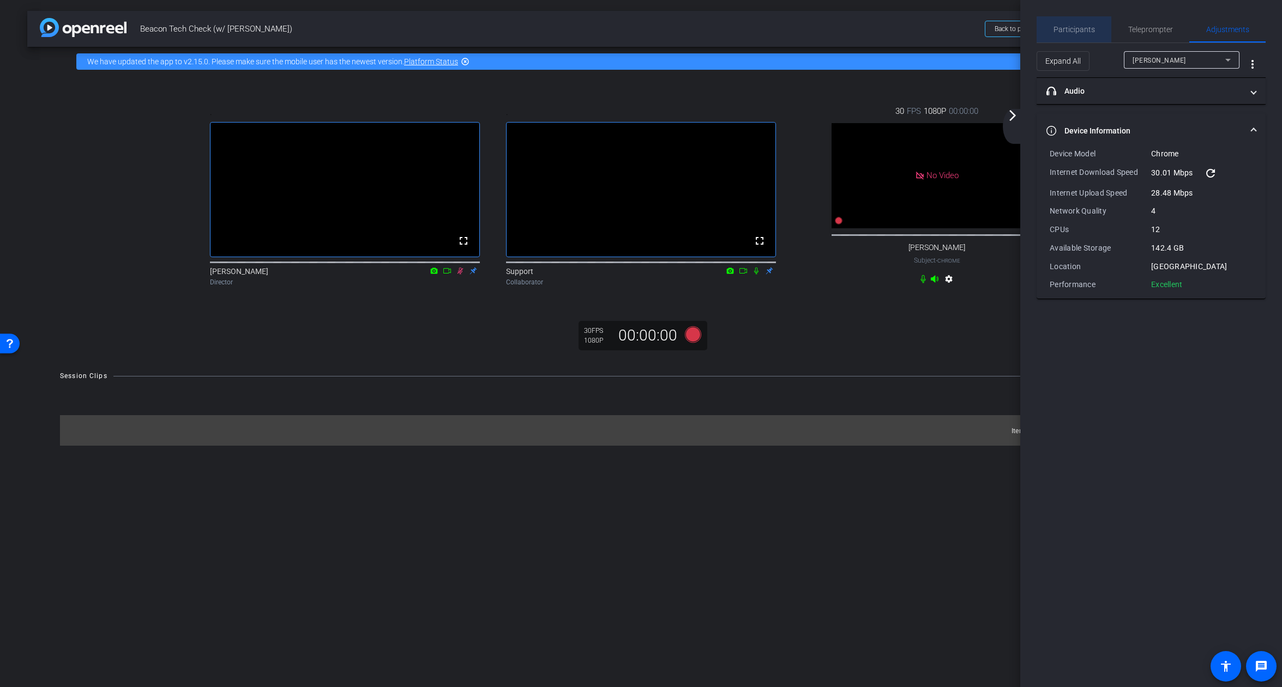
click at [1075, 29] on span "Participants" at bounding box center [1073, 30] width 41 height 8
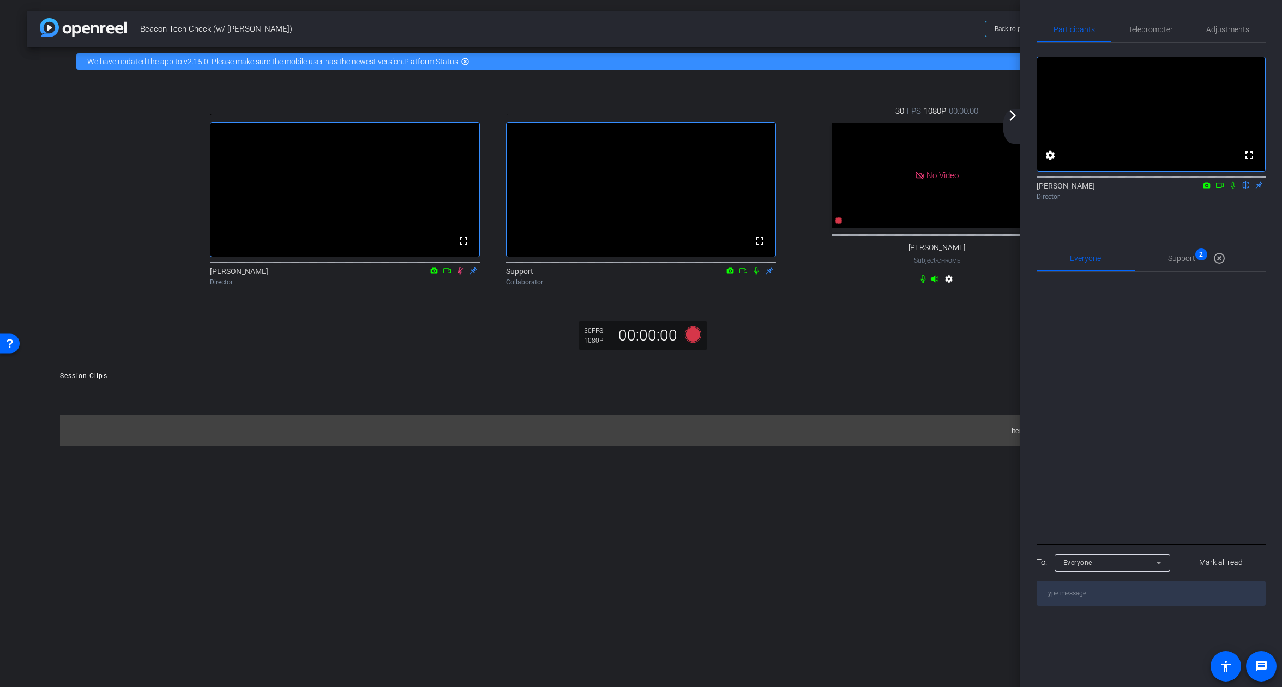
click at [975, 41] on div "arrow_back Beacon Tech Check (w/ [PERSON_NAME]) Back to project Send invite acc…" at bounding box center [640, 29] width 1227 height 36
click at [1133, 30] on span "Teleprompter" at bounding box center [1150, 30] width 45 height 8
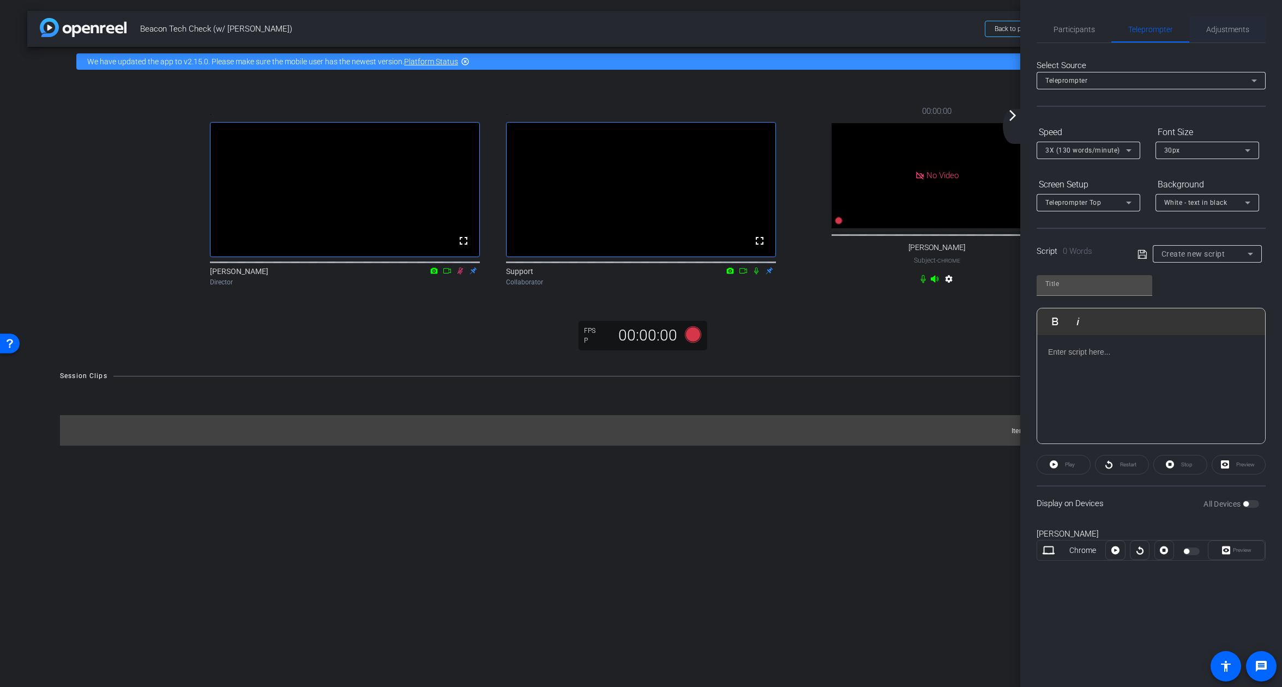
click at [1217, 24] on span "Adjustments" at bounding box center [1227, 29] width 43 height 26
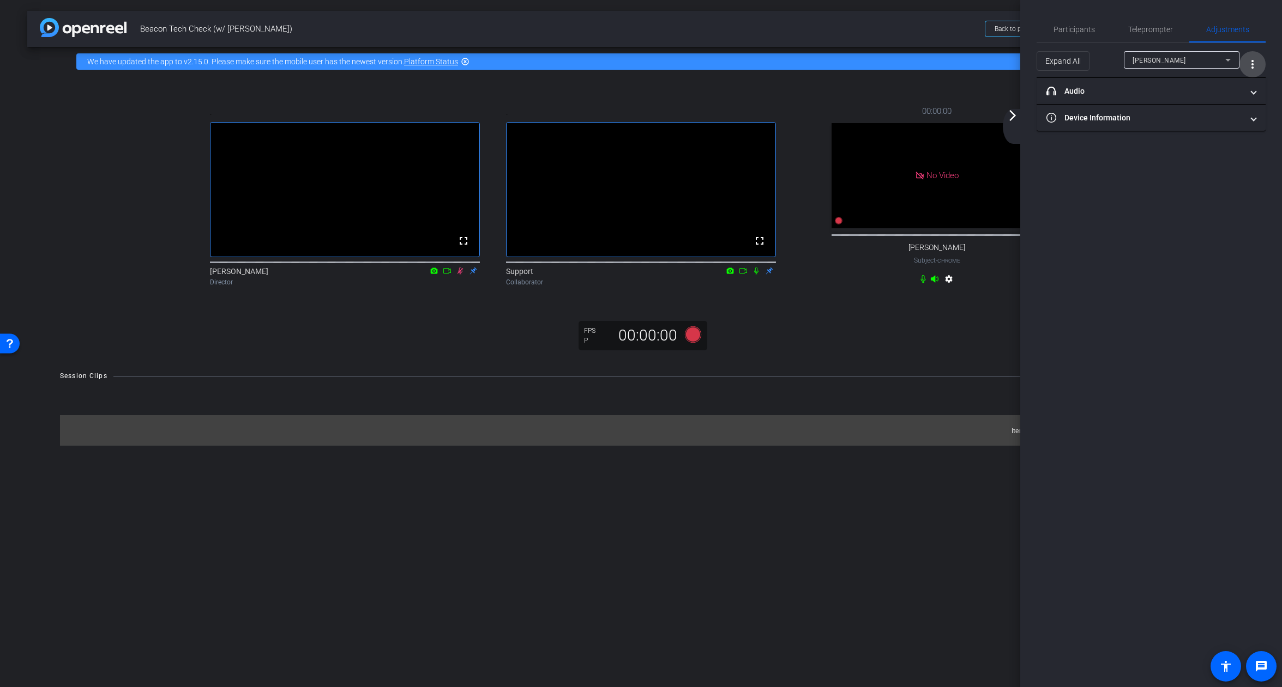
click at [1254, 68] on mat-icon "more_vert" at bounding box center [1252, 64] width 13 height 13
click at [1190, 254] on div at bounding box center [641, 343] width 1282 height 687
click at [1253, 91] on span at bounding box center [1253, 91] width 4 height 11
click at [1253, 94] on span at bounding box center [1253, 95] width 4 height 11
click at [1254, 120] on span at bounding box center [1253, 117] width 4 height 11
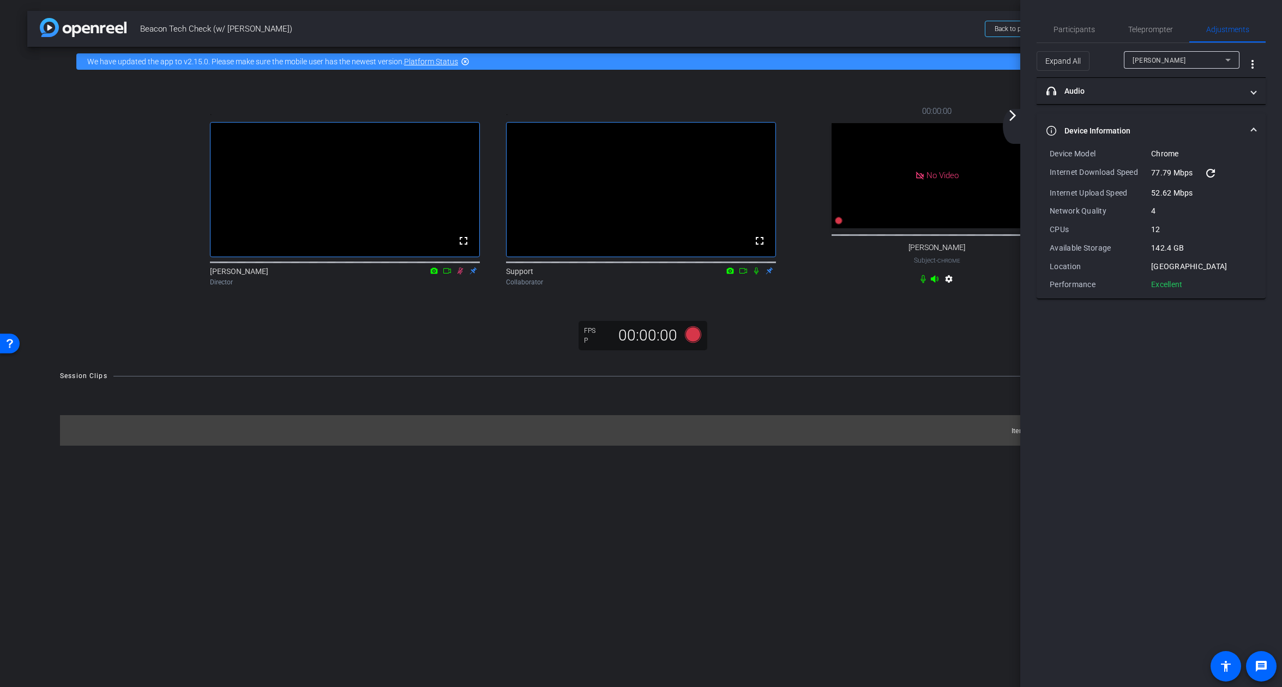
click at [1254, 120] on mat-expansion-panel-header "Device Information" at bounding box center [1150, 130] width 229 height 35
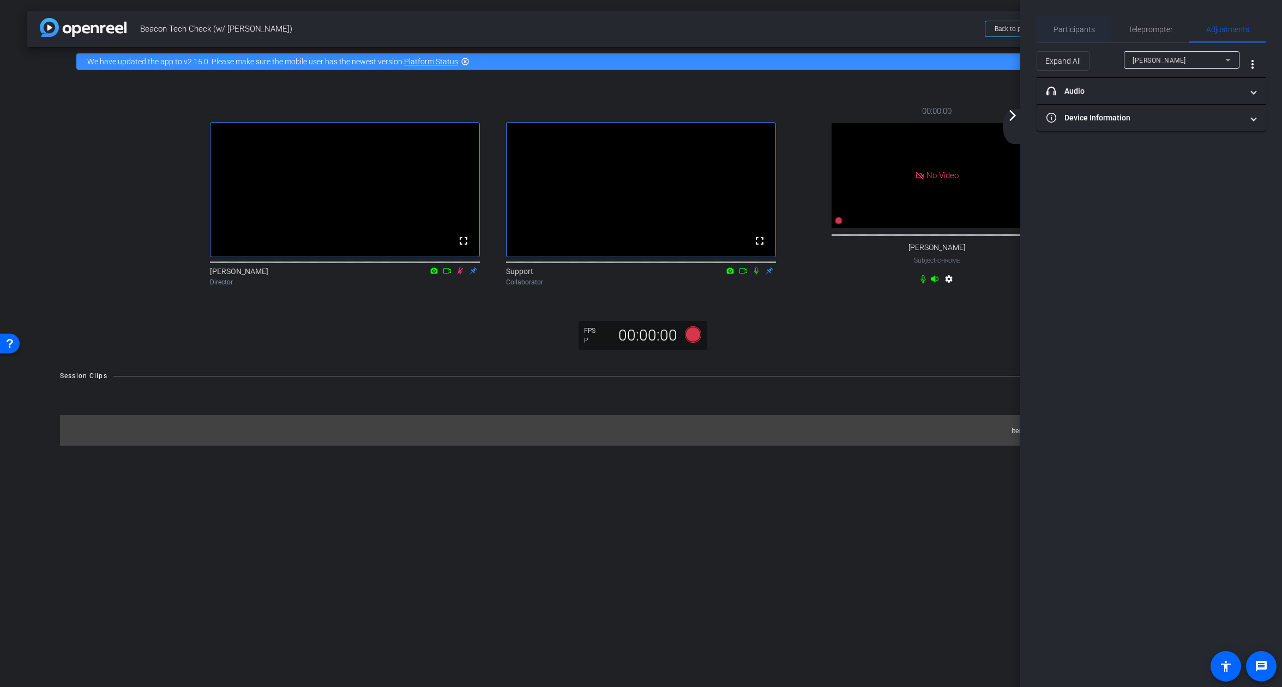
click at [1074, 32] on span "Participants" at bounding box center [1073, 30] width 41 height 8
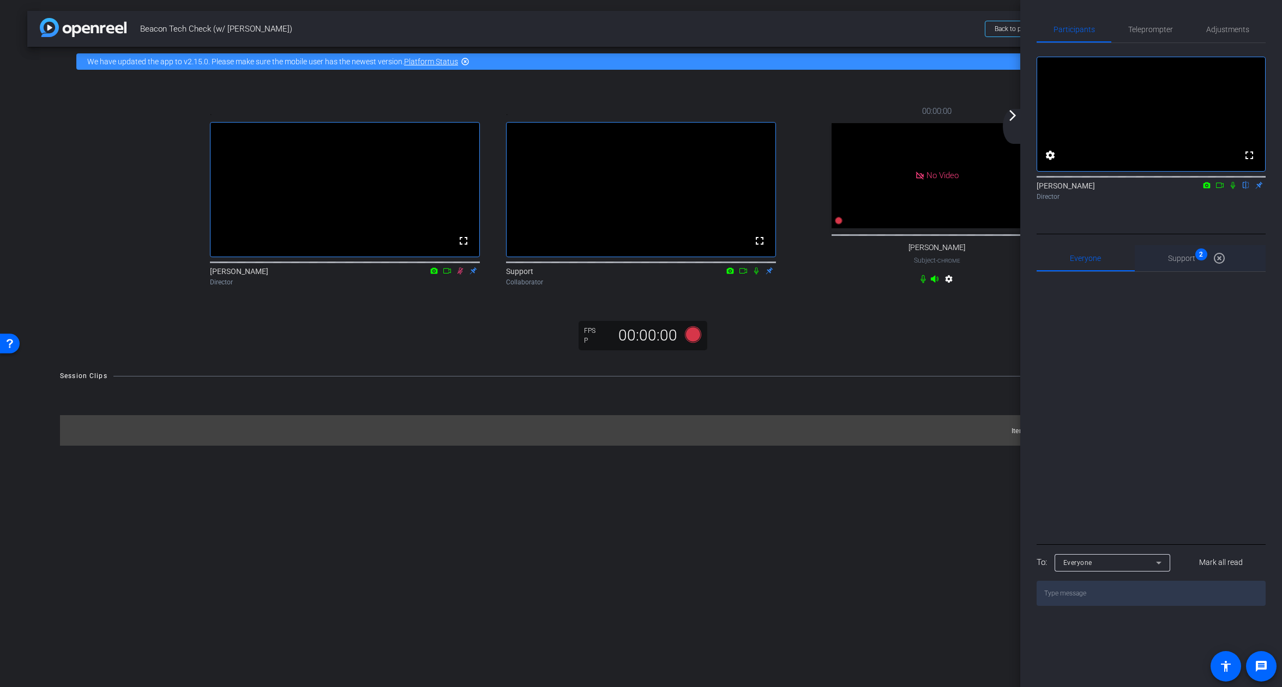
click at [1188, 262] on span "Support 2" at bounding box center [1181, 259] width 27 height 8
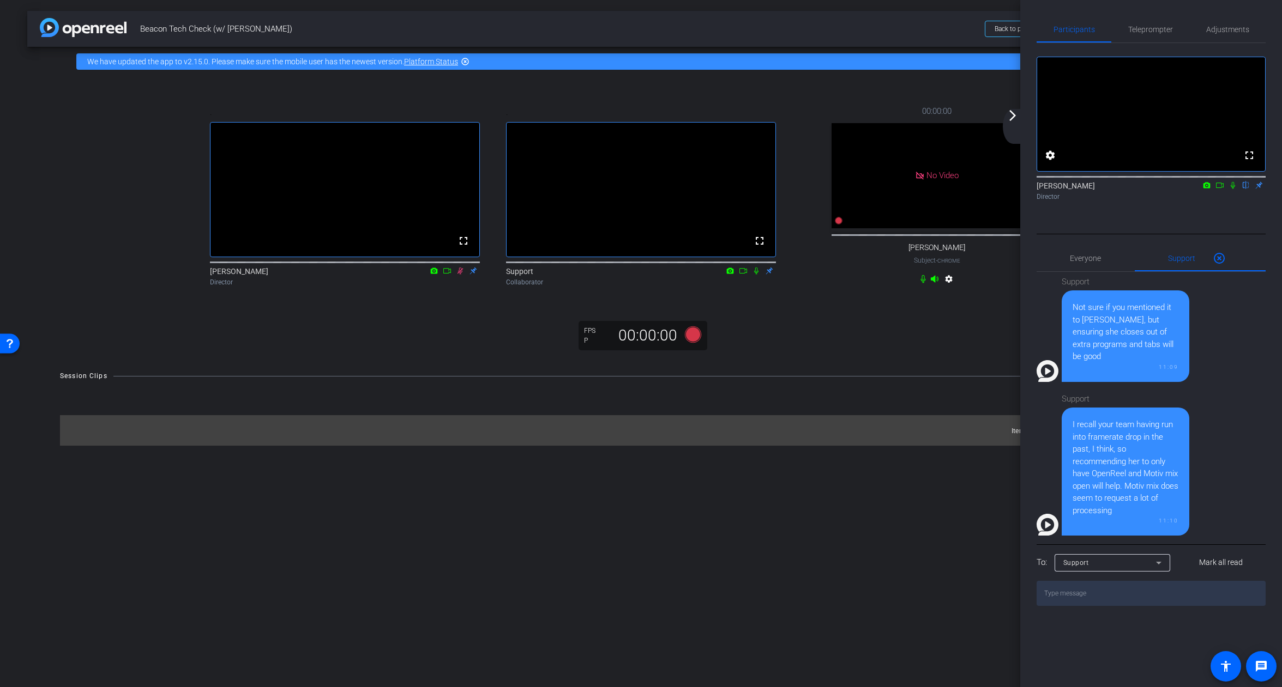
scroll to position [1, 0]
click at [1042, 202] on div "Director" at bounding box center [1150, 197] width 229 height 10
click at [1011, 118] on mat-icon "arrow_forward_ios" at bounding box center [1012, 115] width 13 height 13
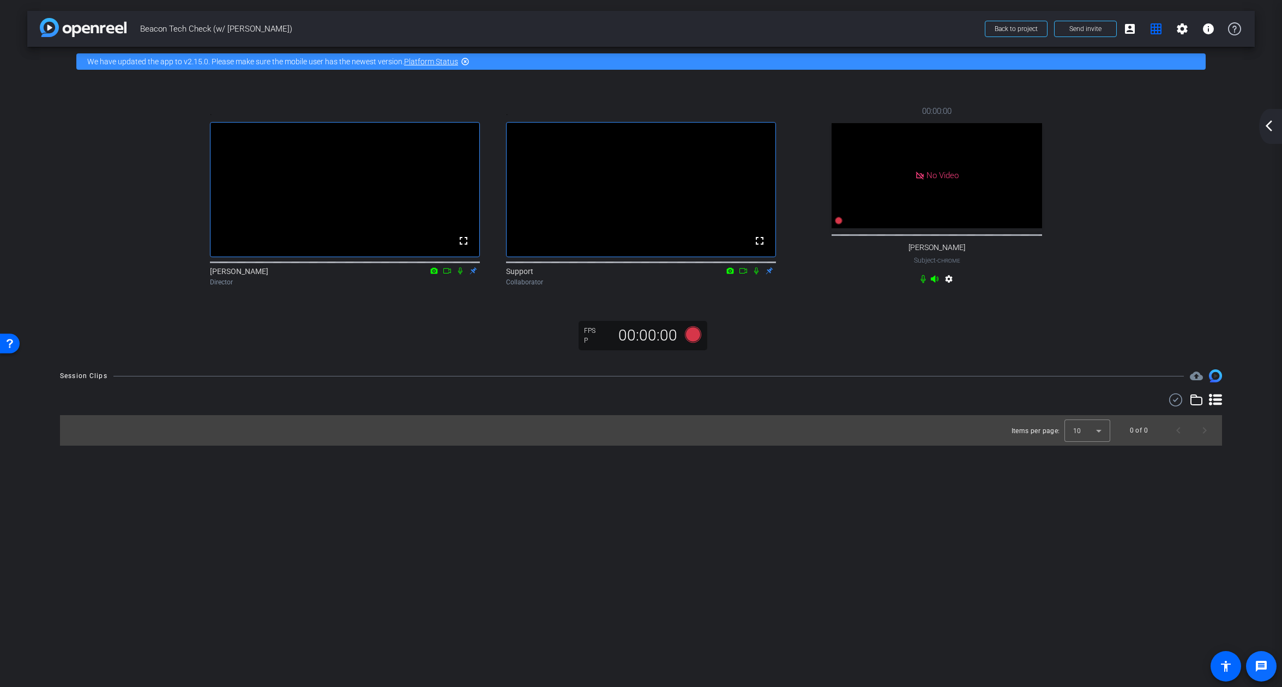
click at [1269, 667] on span at bounding box center [1261, 667] width 26 height 26
click at [1271, 133] on div "arrow_back_ios_new arrow_forward_ios" at bounding box center [1270, 126] width 23 height 35
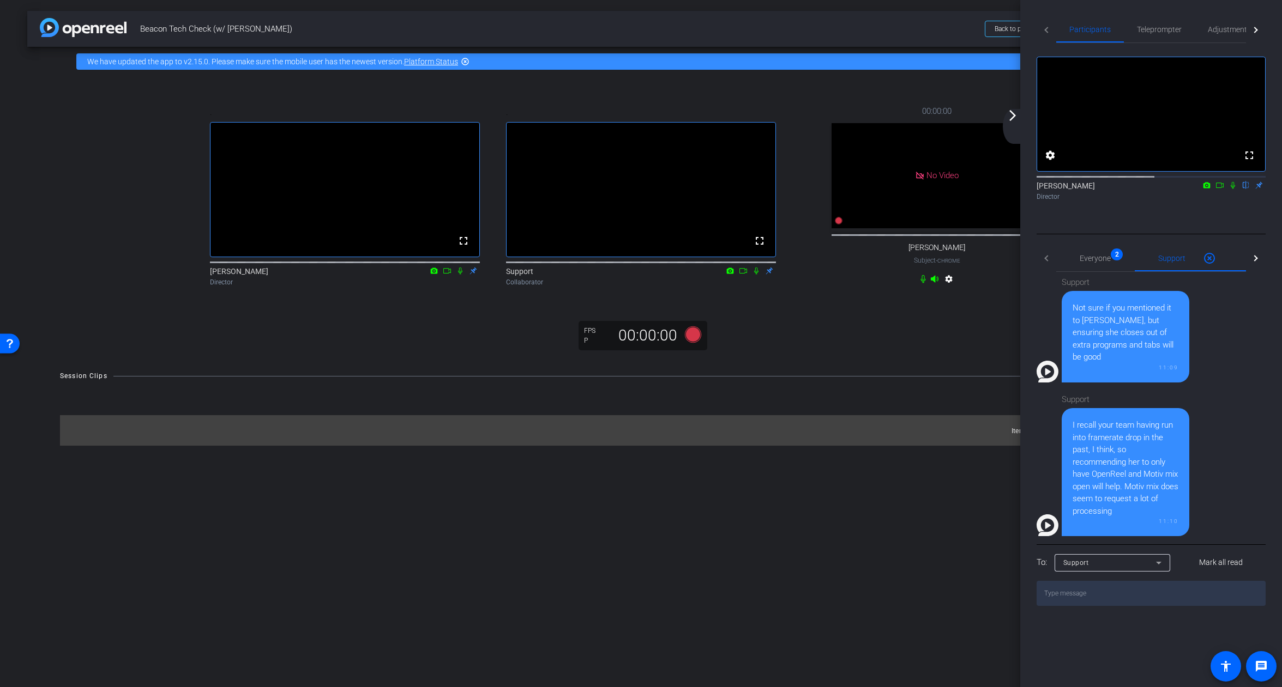
scroll to position [0, 0]
click at [1122, 606] on textarea at bounding box center [1150, 593] width 229 height 25
paste textarea "[URL][DOMAIN_NAME]"
type textarea "[URL][DOMAIN_NAME]"
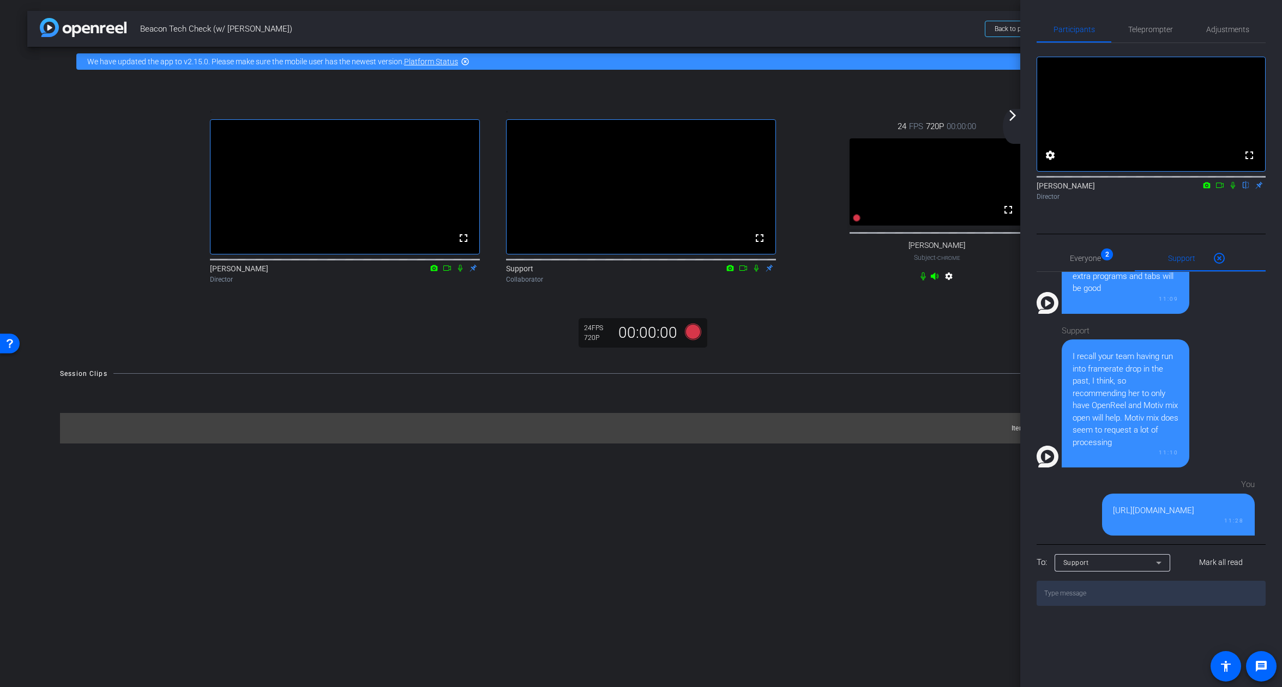
click at [1119, 570] on div "Support" at bounding box center [1109, 563] width 93 height 14
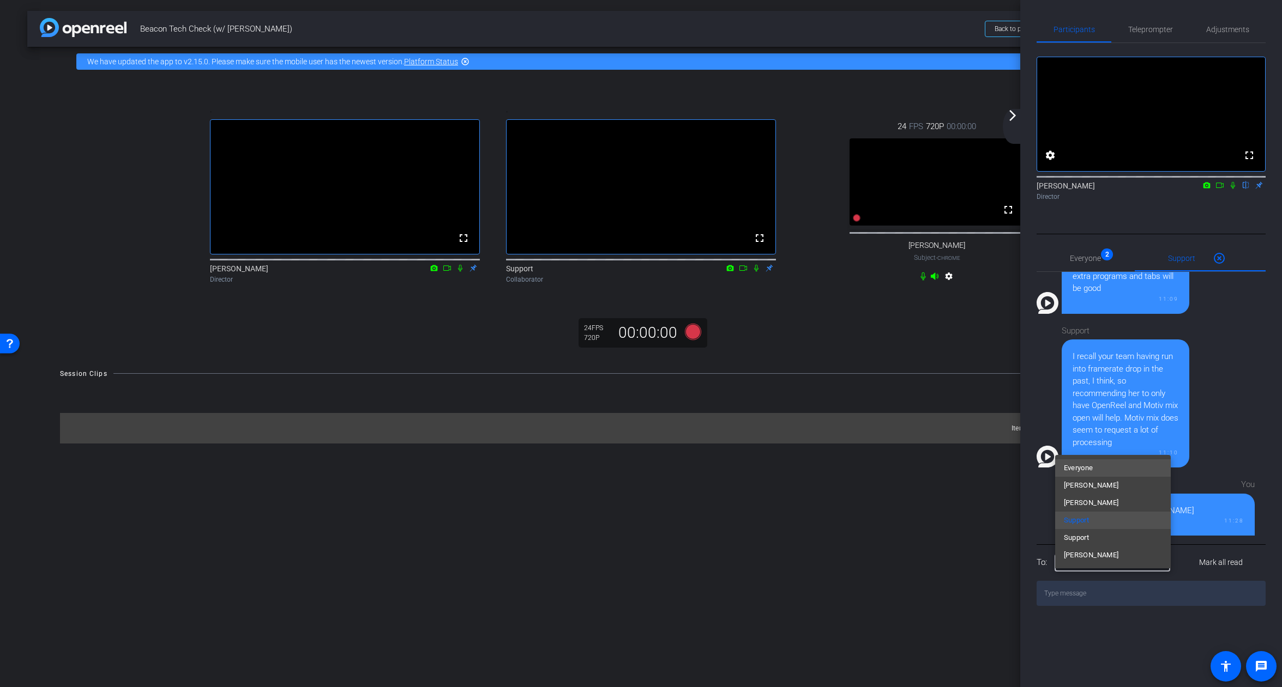
click at [1119, 466] on mat-option "Everyone" at bounding box center [1113, 468] width 116 height 17
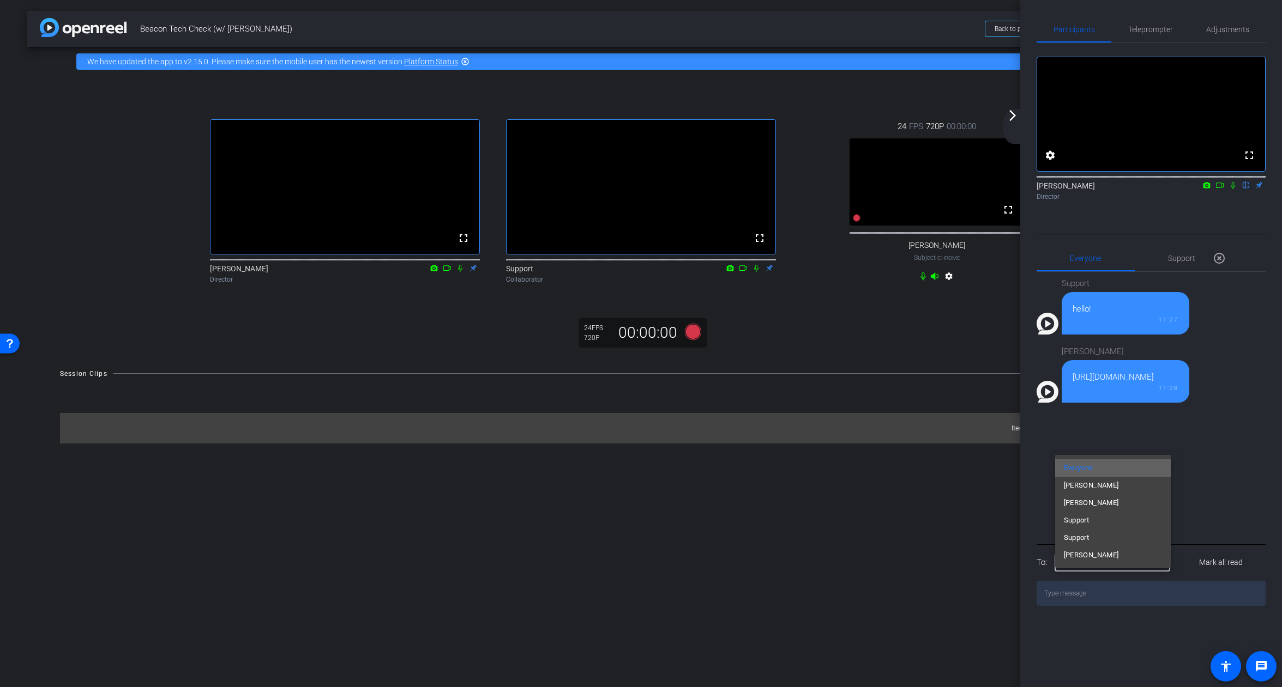
scroll to position [0, 0]
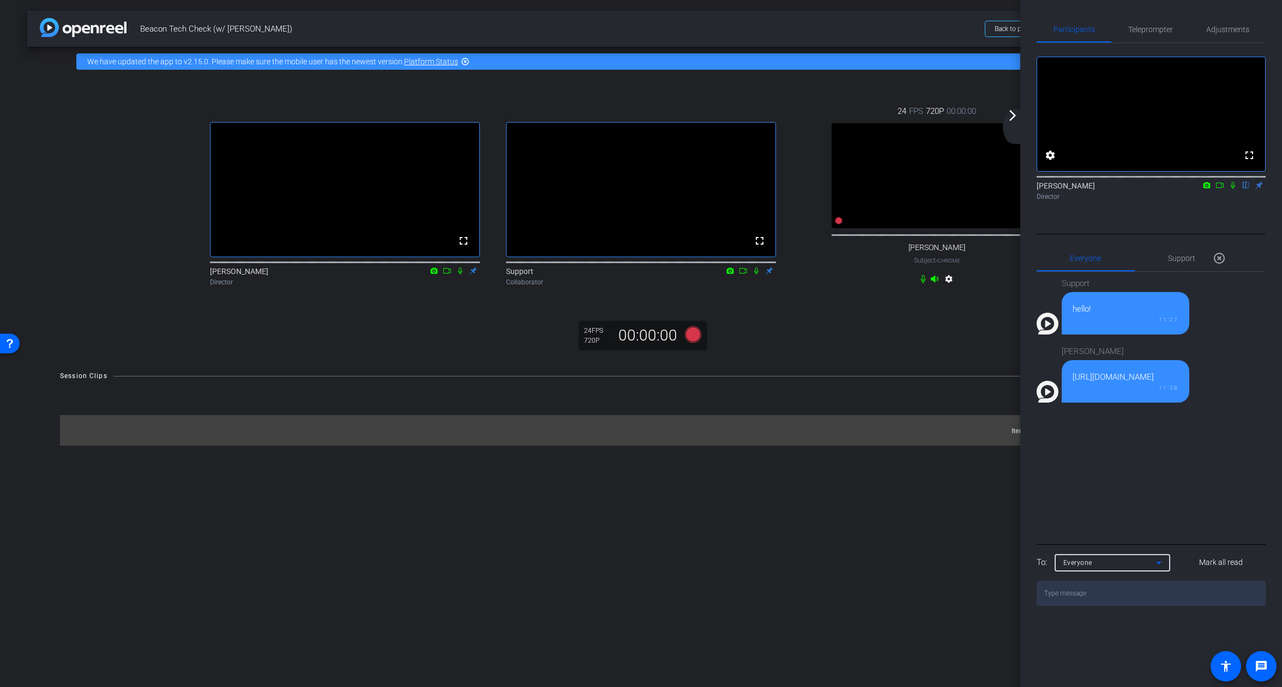
click at [1116, 570] on div "Everyone" at bounding box center [1109, 563] width 93 height 14
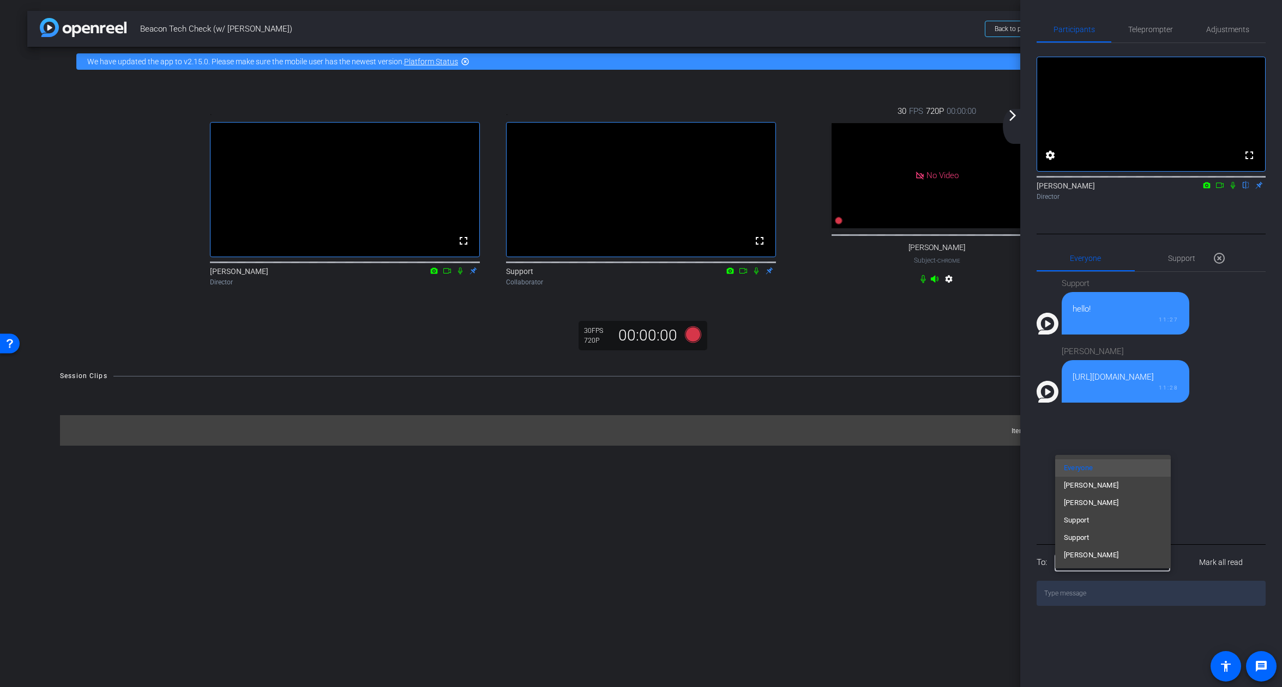
click at [1117, 539] on mat-option "Support" at bounding box center [1113, 537] width 116 height 17
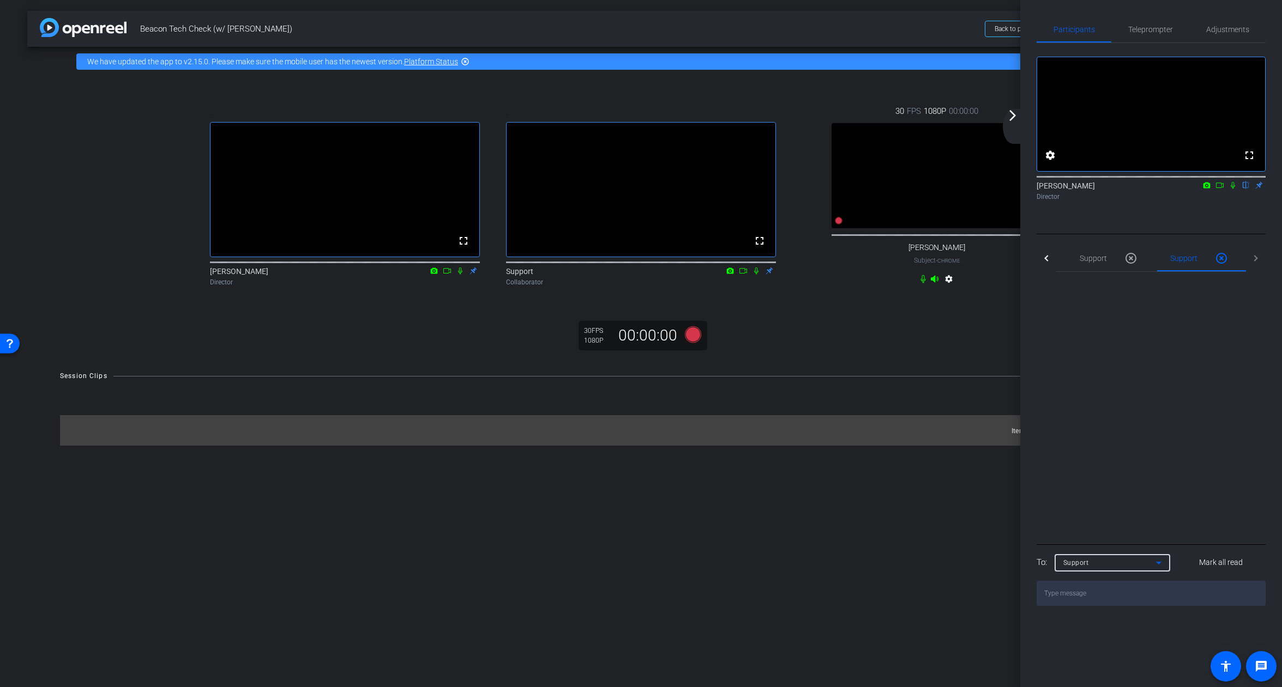
click at [1110, 570] on div "Support" at bounding box center [1109, 563] width 93 height 14
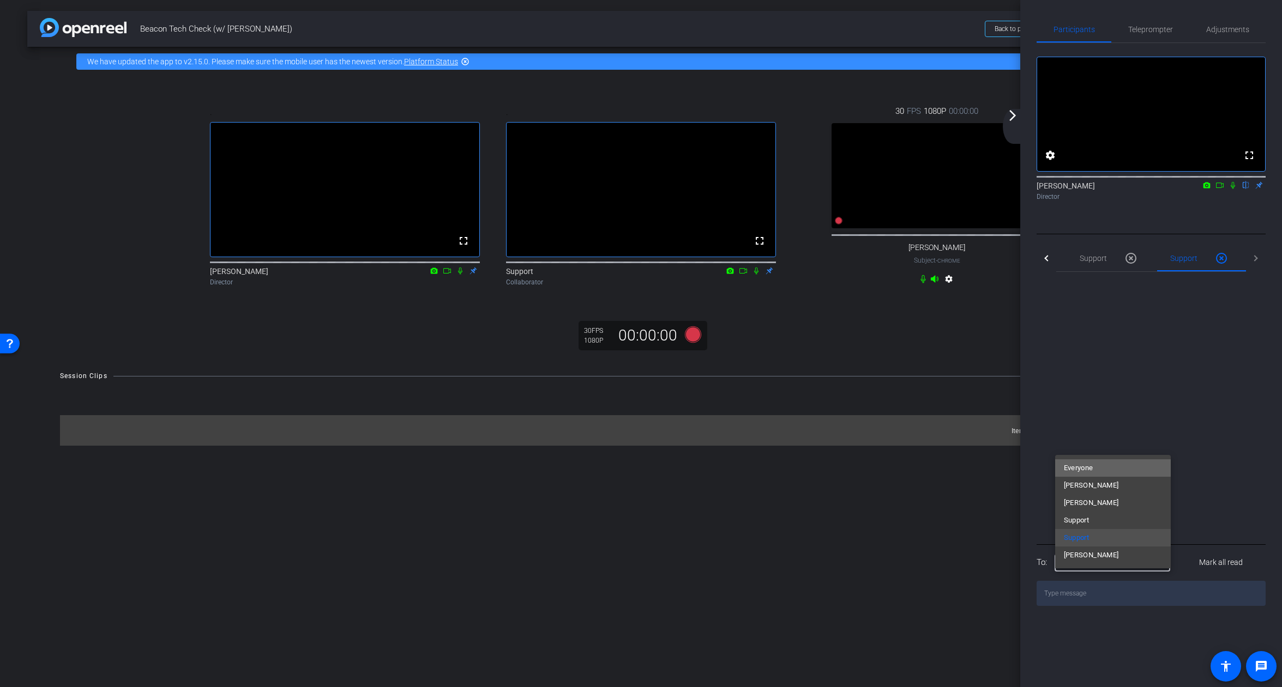
click at [1112, 466] on mat-option "Everyone" at bounding box center [1113, 468] width 116 height 17
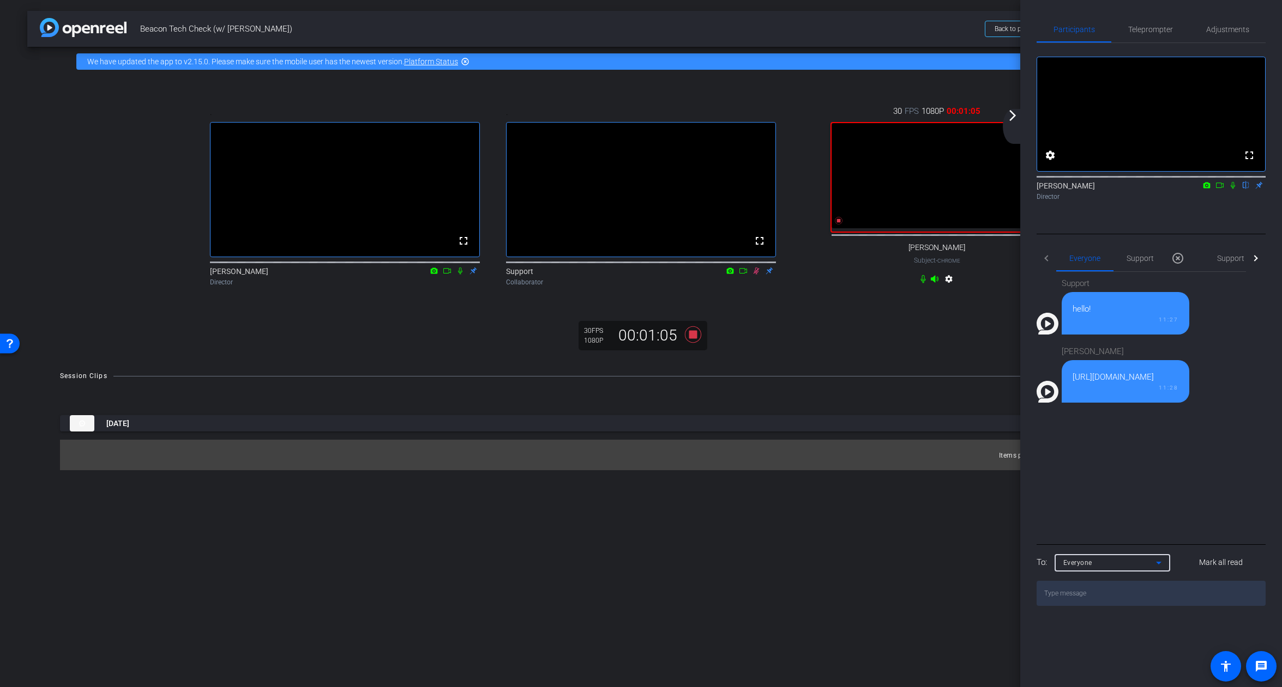
click at [1014, 119] on mat-icon "arrow_forward_ios" at bounding box center [1012, 115] width 13 height 13
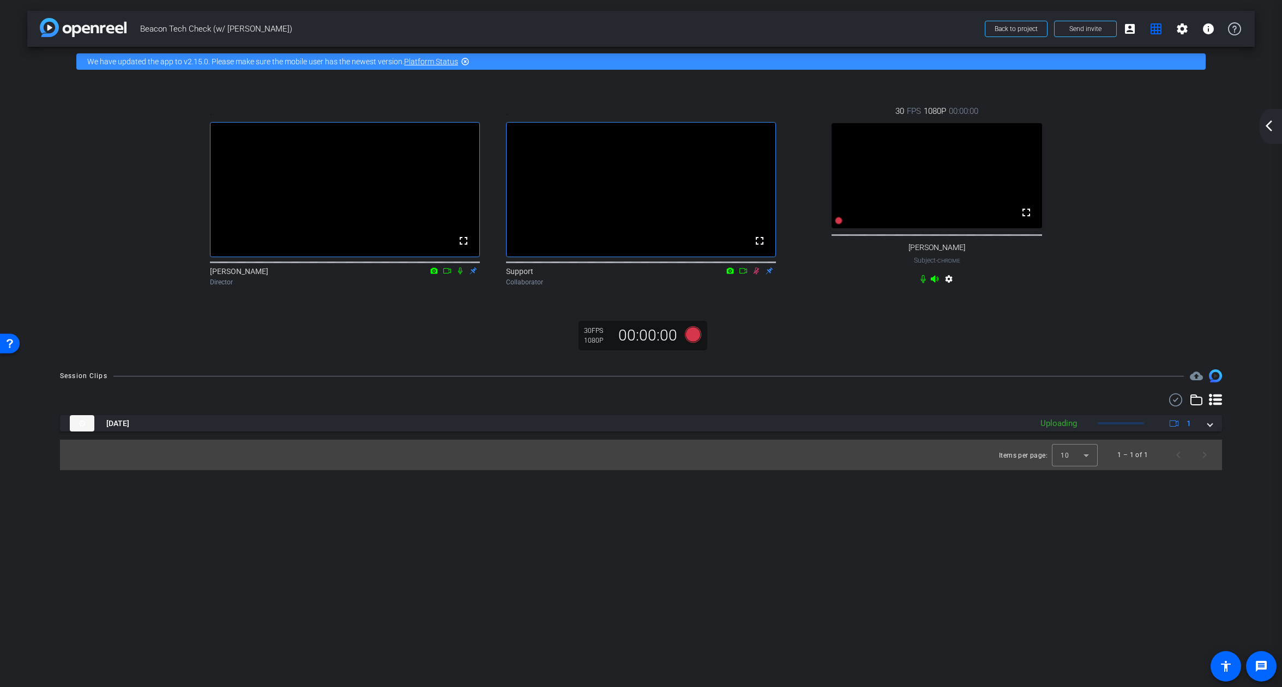
click at [1261, 129] on div "arrow_back_ios_new arrow_forward_ios" at bounding box center [1270, 126] width 23 height 35
